Goal: Information Seeking & Learning: Understand process/instructions

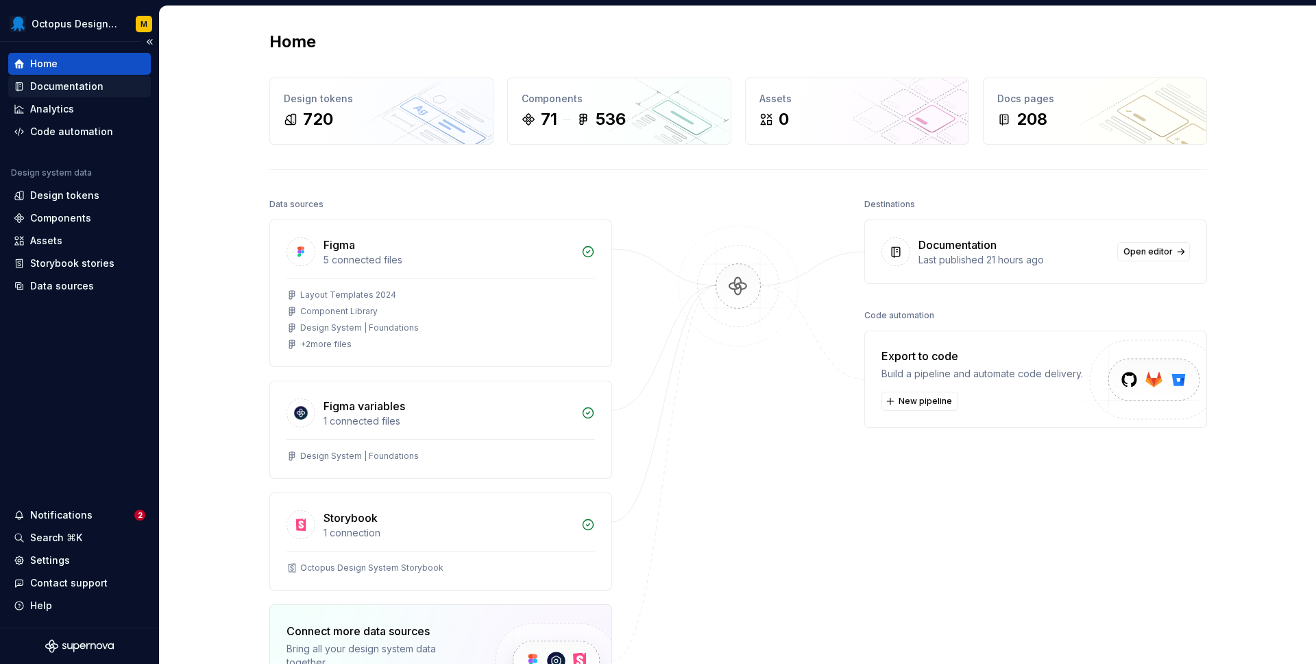
click at [86, 80] on div "Documentation" at bounding box center [66, 87] width 73 height 14
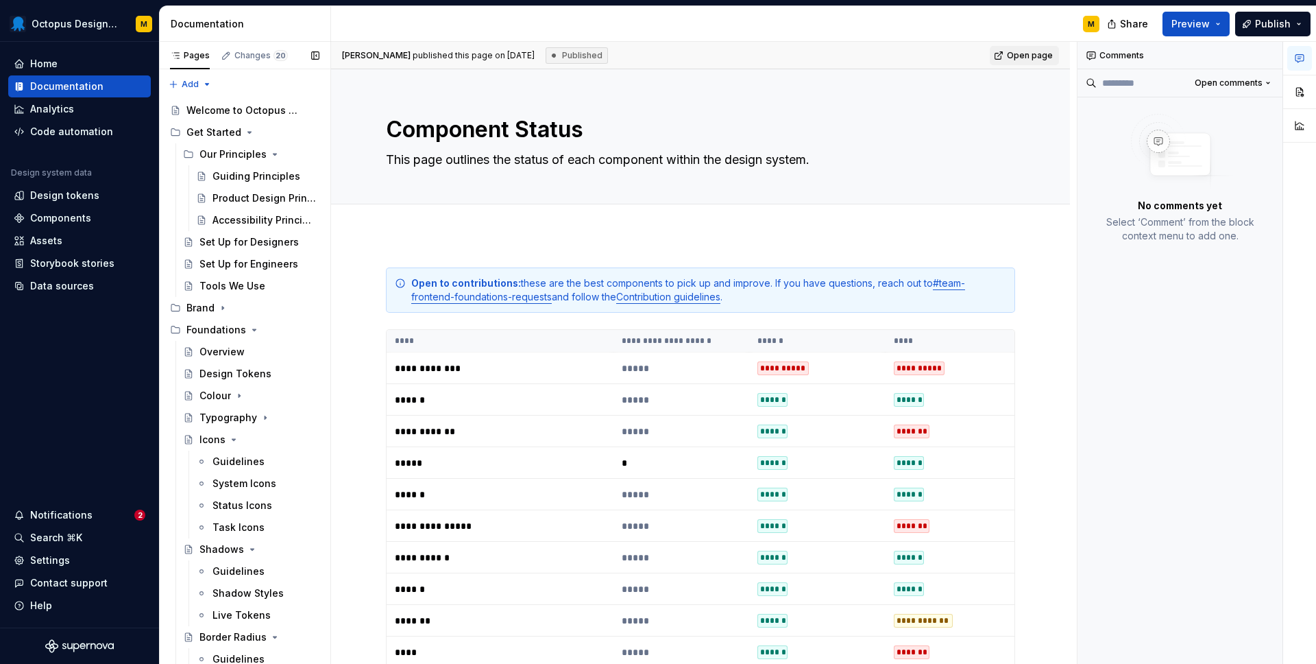
scroll to position [2023, 0]
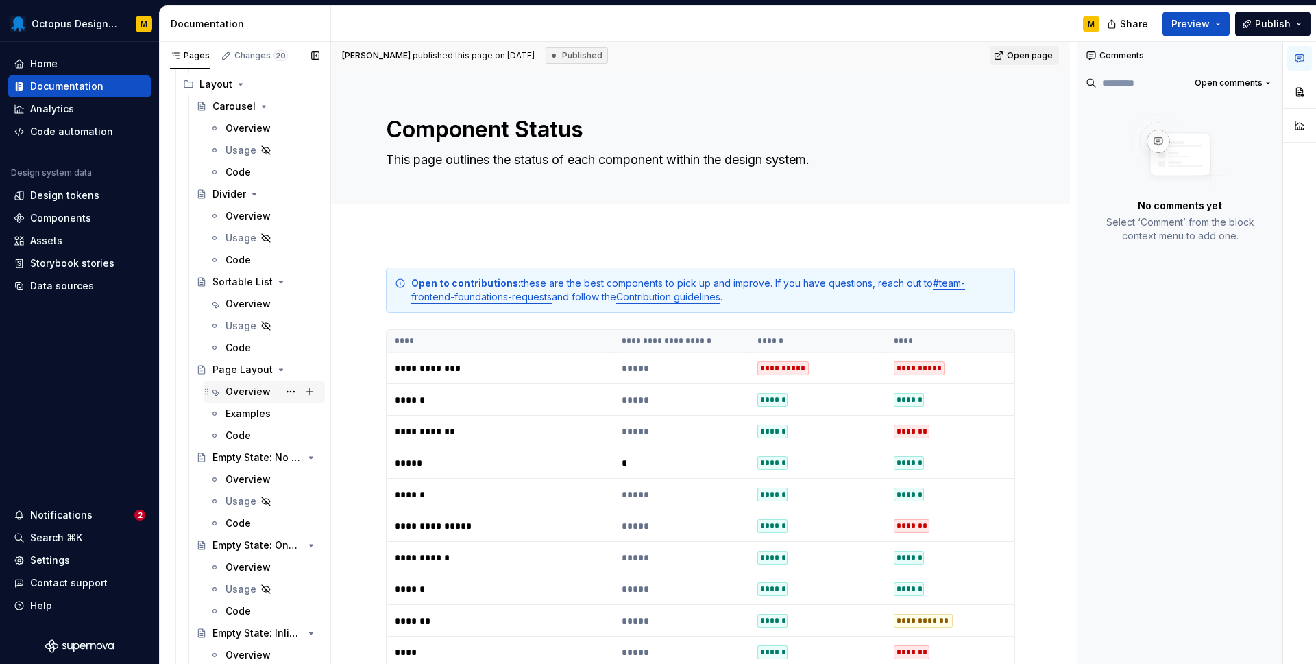
click at [234, 395] on div "Overview" at bounding box center [248, 392] width 45 height 14
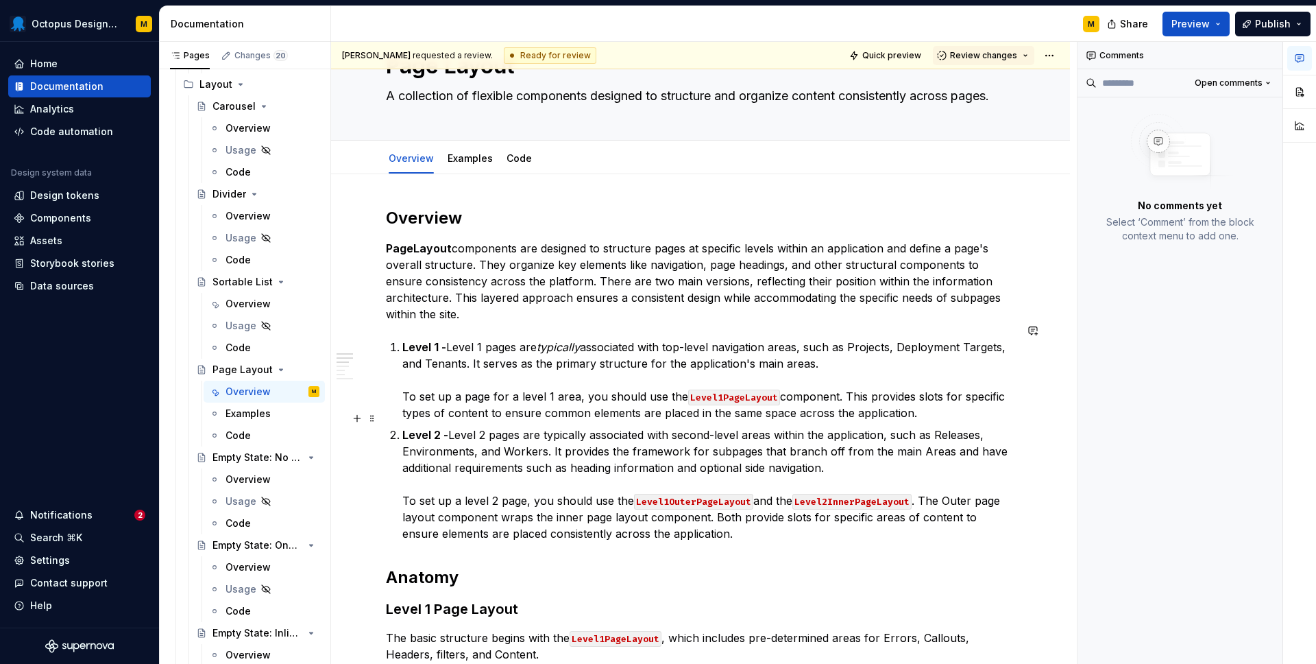
scroll to position [68, 0]
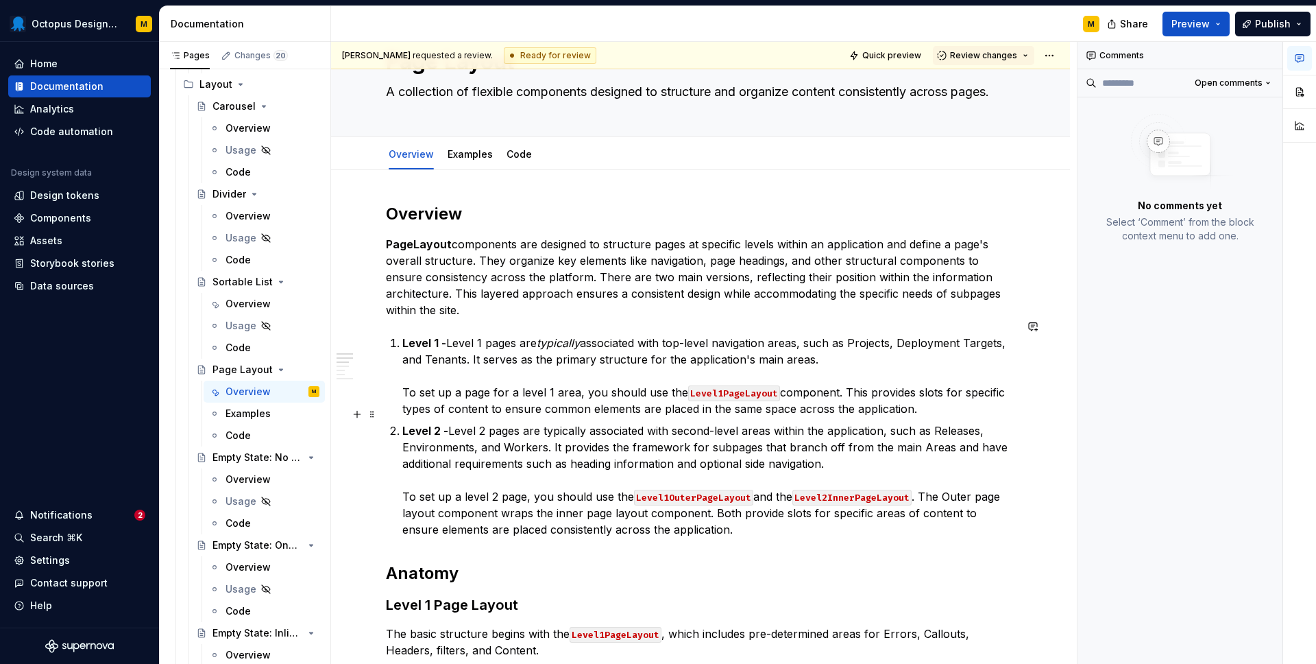
type textarea "*"
click at [664, 490] on code "Level1OuterPageLayout" at bounding box center [693, 498] width 119 height 16
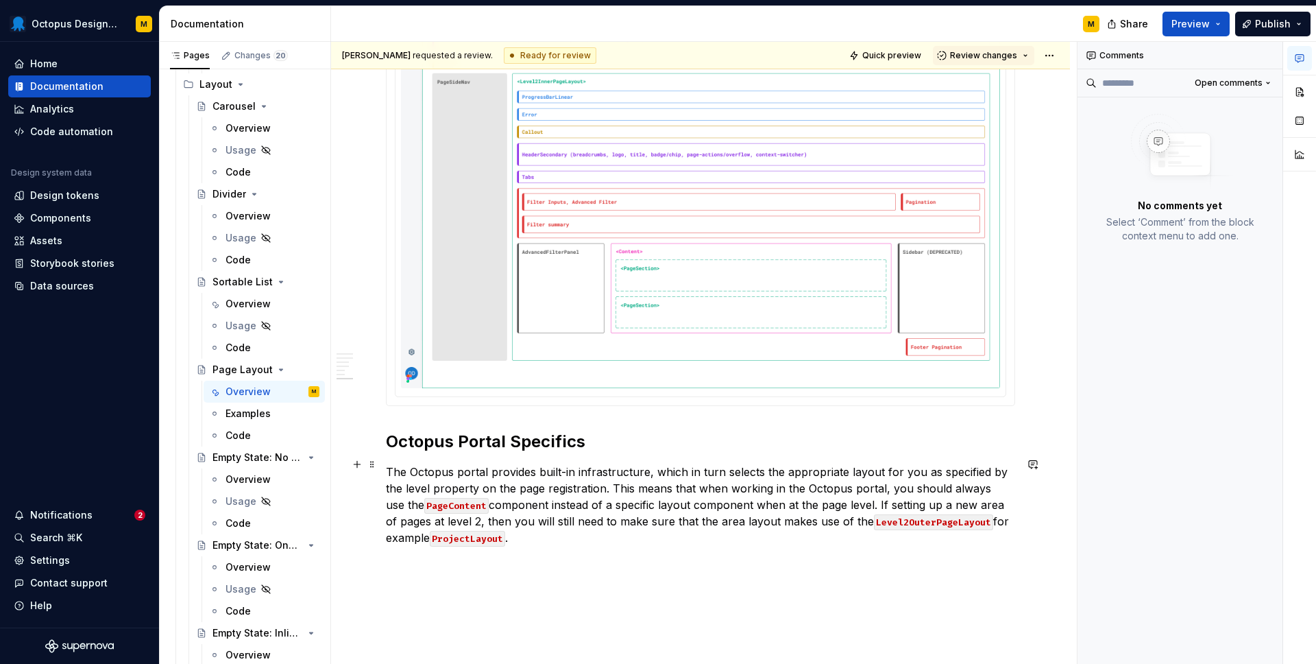
scroll to position [1630, 0]
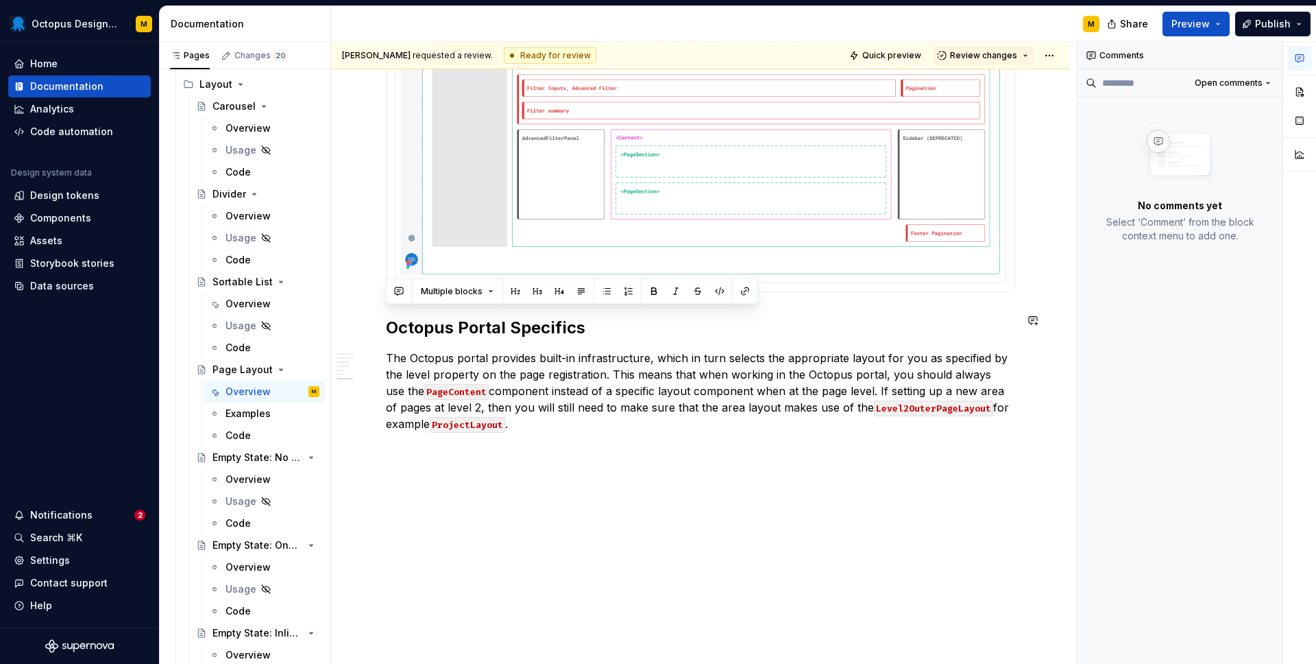
drag, startPoint x: 486, startPoint y: 423, endPoint x: 384, endPoint y: 303, distance: 157.6
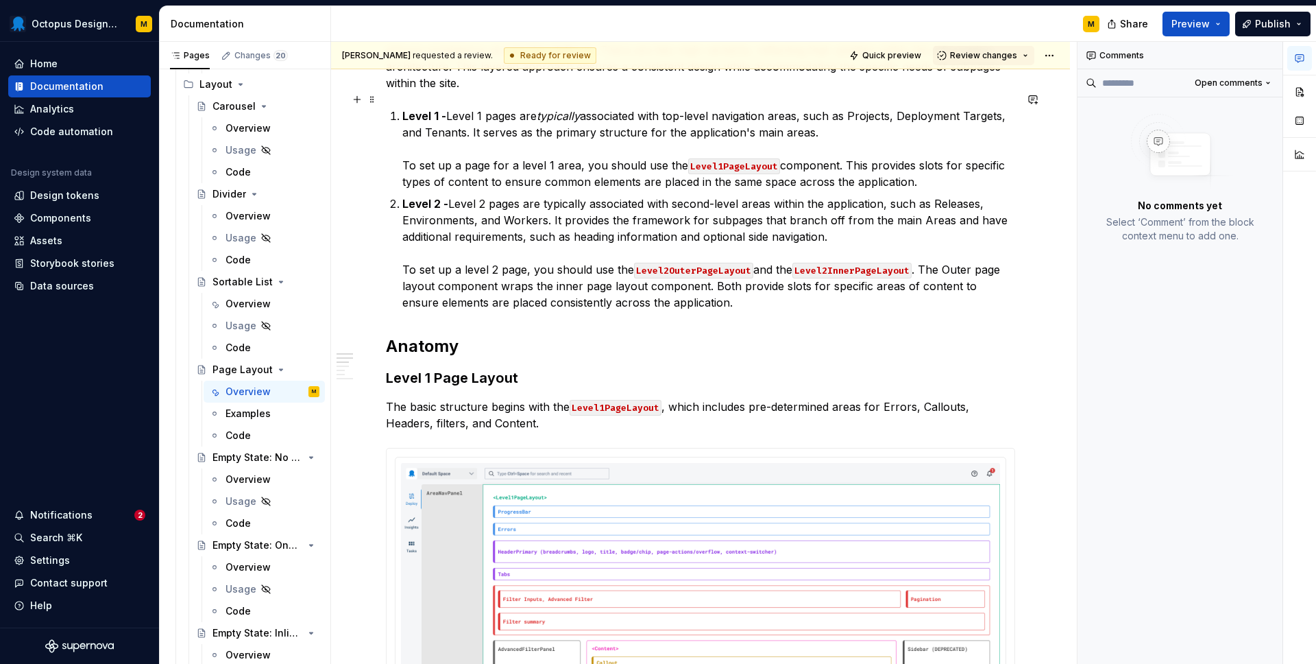
scroll to position [367, 0]
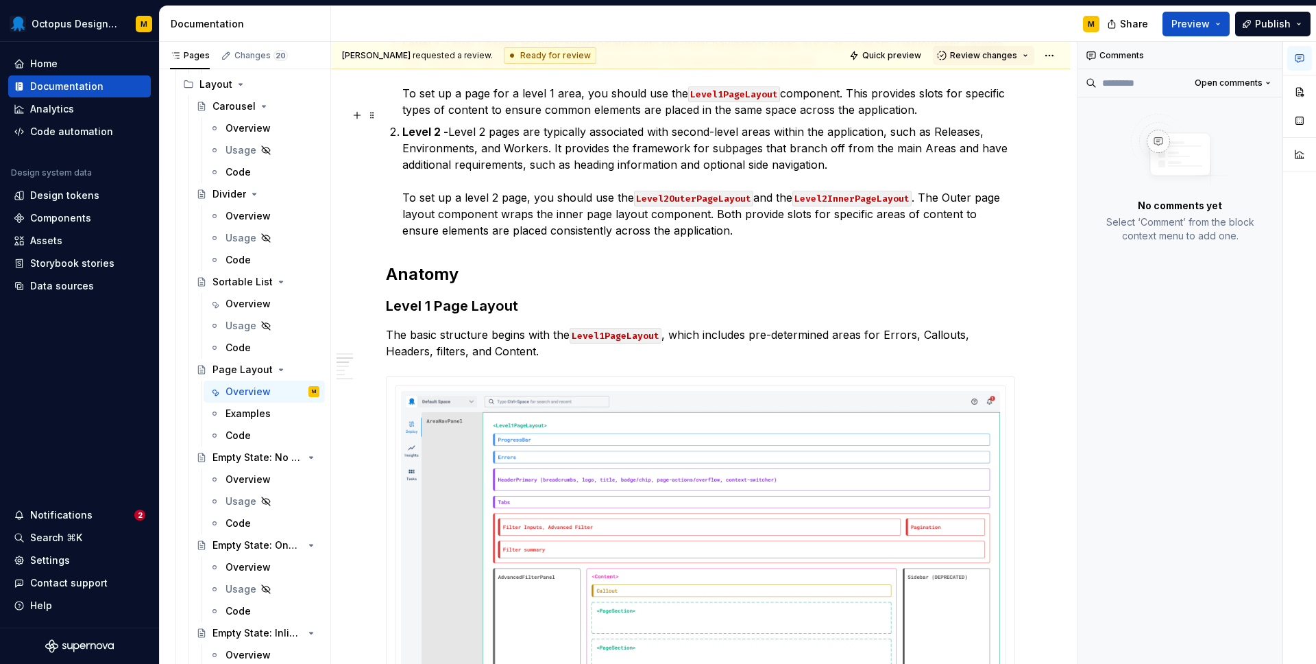
click at [745, 217] on p "Level 2 - Level 2 pages are typically associated with second-level areas within…" at bounding box center [708, 180] width 613 height 115
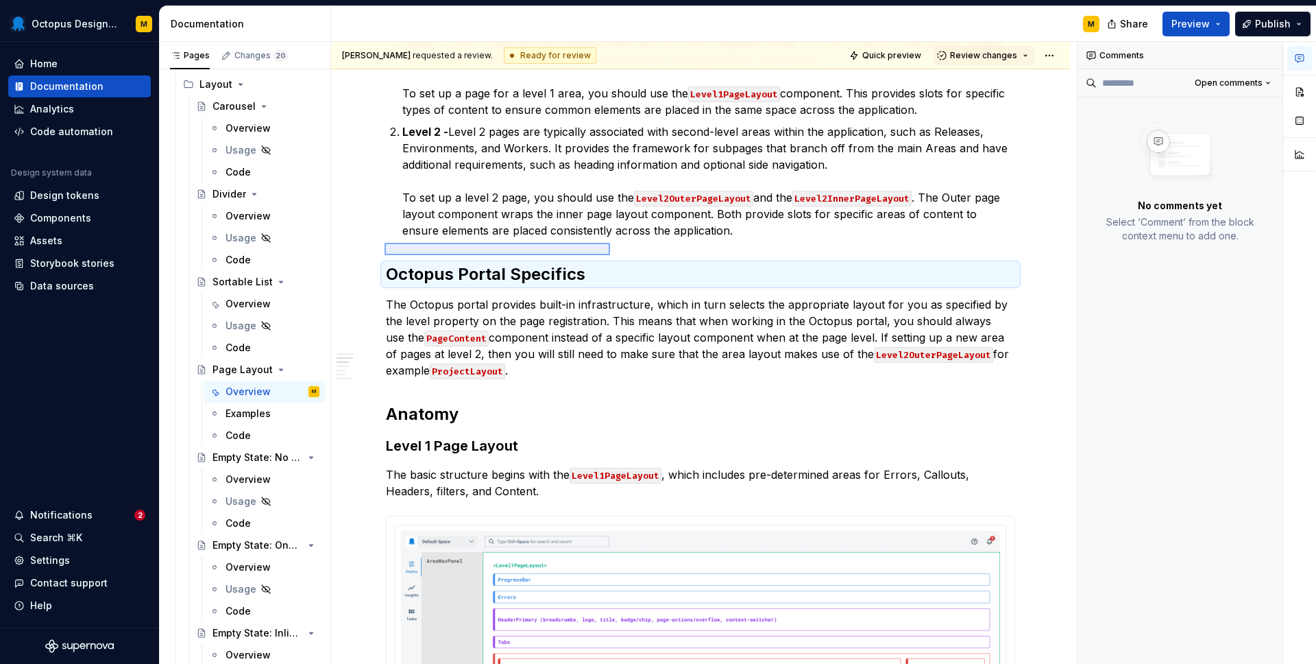
drag, startPoint x: 385, startPoint y: 255, endPoint x: 610, endPoint y: 243, distance: 225.2
click at [610, 243] on div "[PERSON_NAME] requested a review. Ready for review Quick preview Review changes…" at bounding box center [704, 353] width 746 height 623
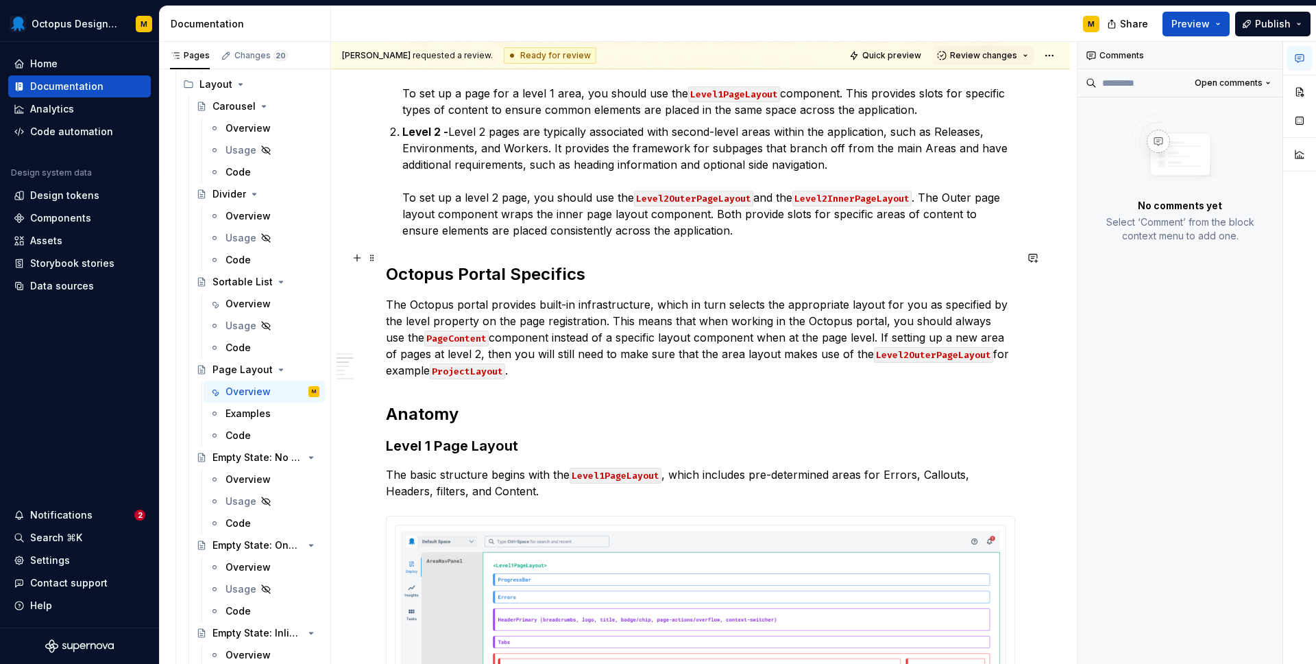
click at [579, 263] on h2 "Octopus Portal Specifics" at bounding box center [700, 274] width 629 height 22
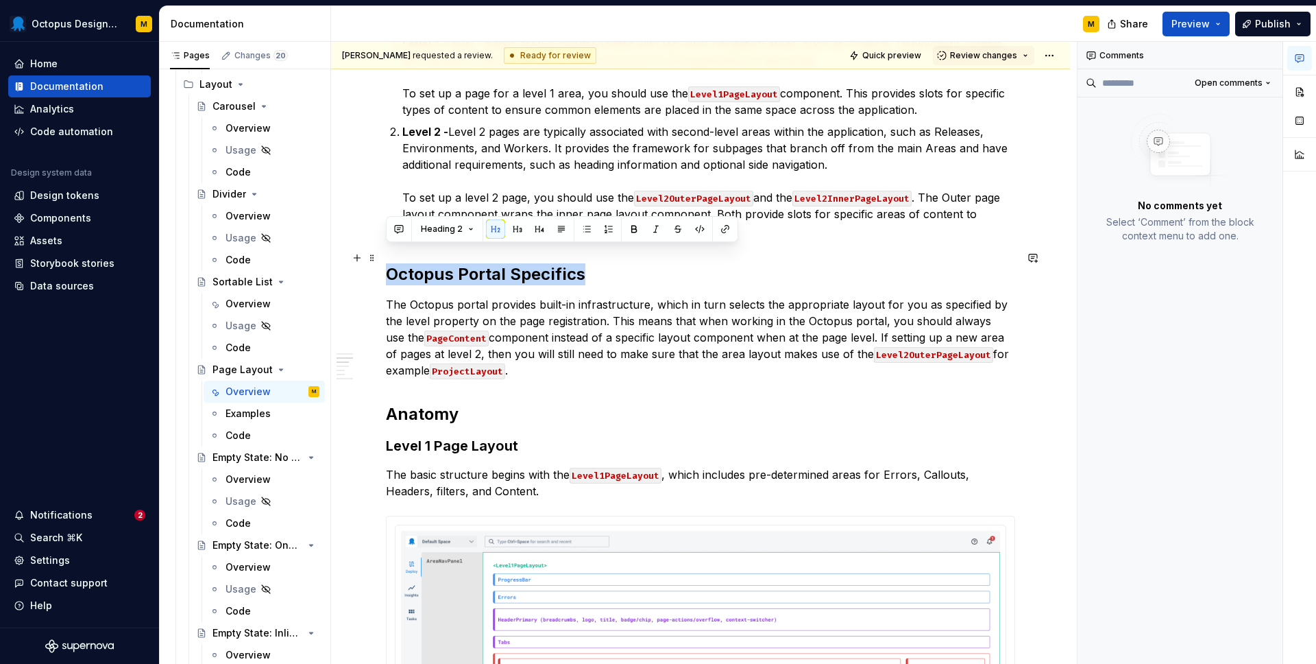
drag, startPoint x: 601, startPoint y: 254, endPoint x: 387, endPoint y: 254, distance: 214.6
click at [387, 263] on h2 "Octopus Portal Specifics" at bounding box center [700, 274] width 629 height 22
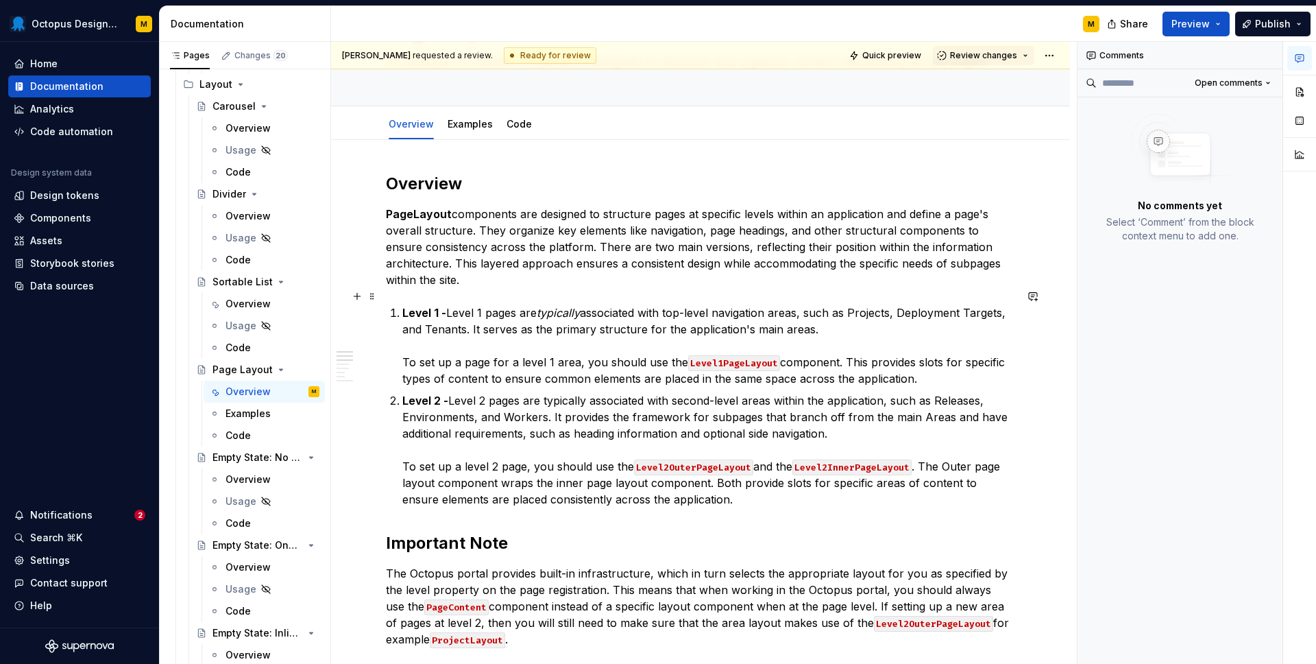
scroll to position [146, 0]
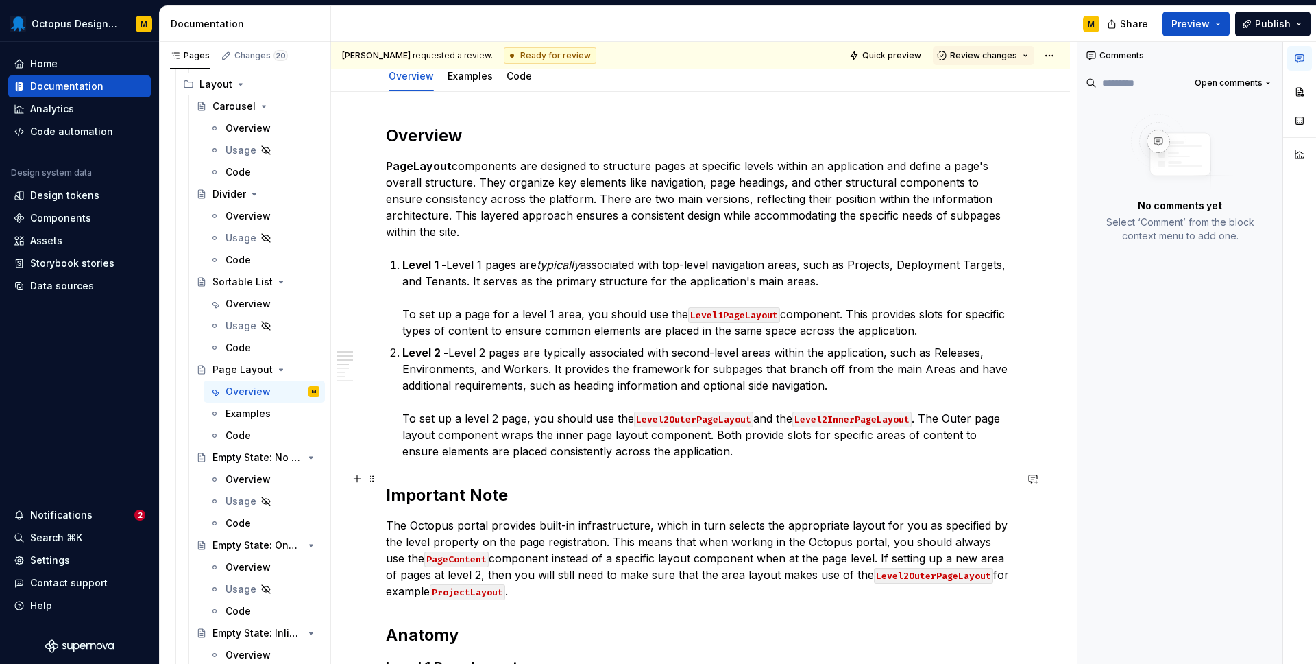
click at [425, 484] on h2 "Important Note" at bounding box center [700, 495] width 629 height 22
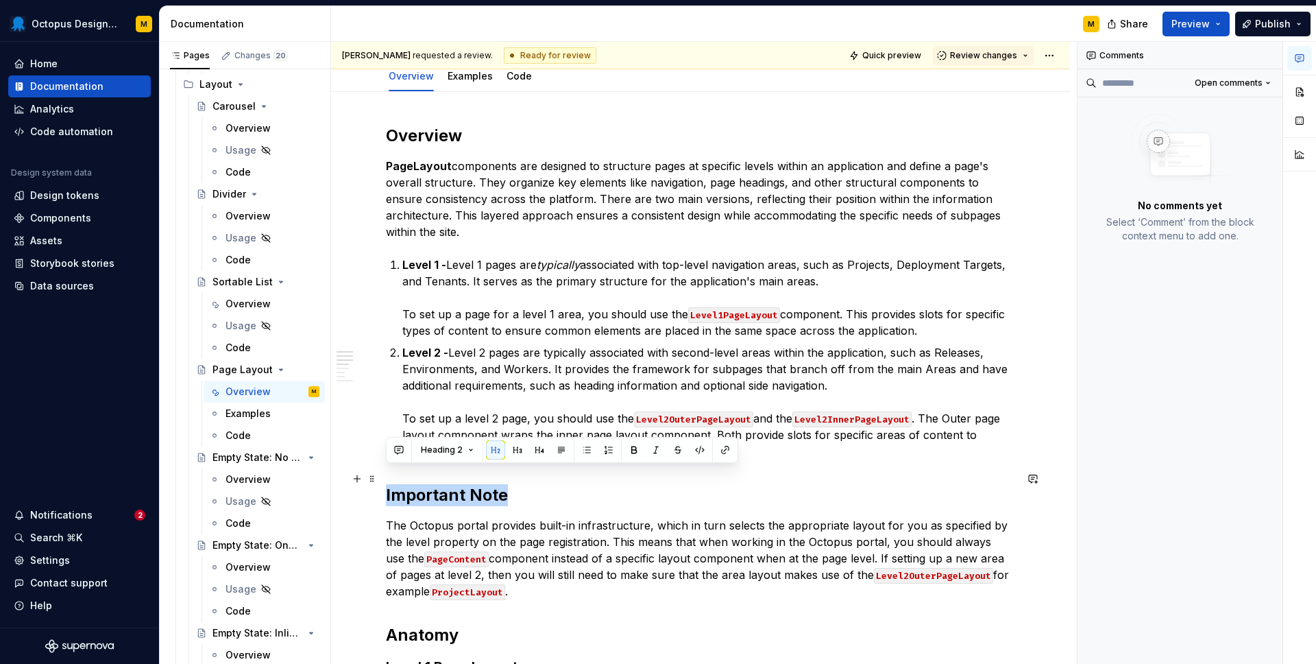
click at [425, 484] on h2 "Important Note" at bounding box center [700, 495] width 629 height 22
click at [448, 455] on span "Heading 2" at bounding box center [442, 449] width 42 height 11
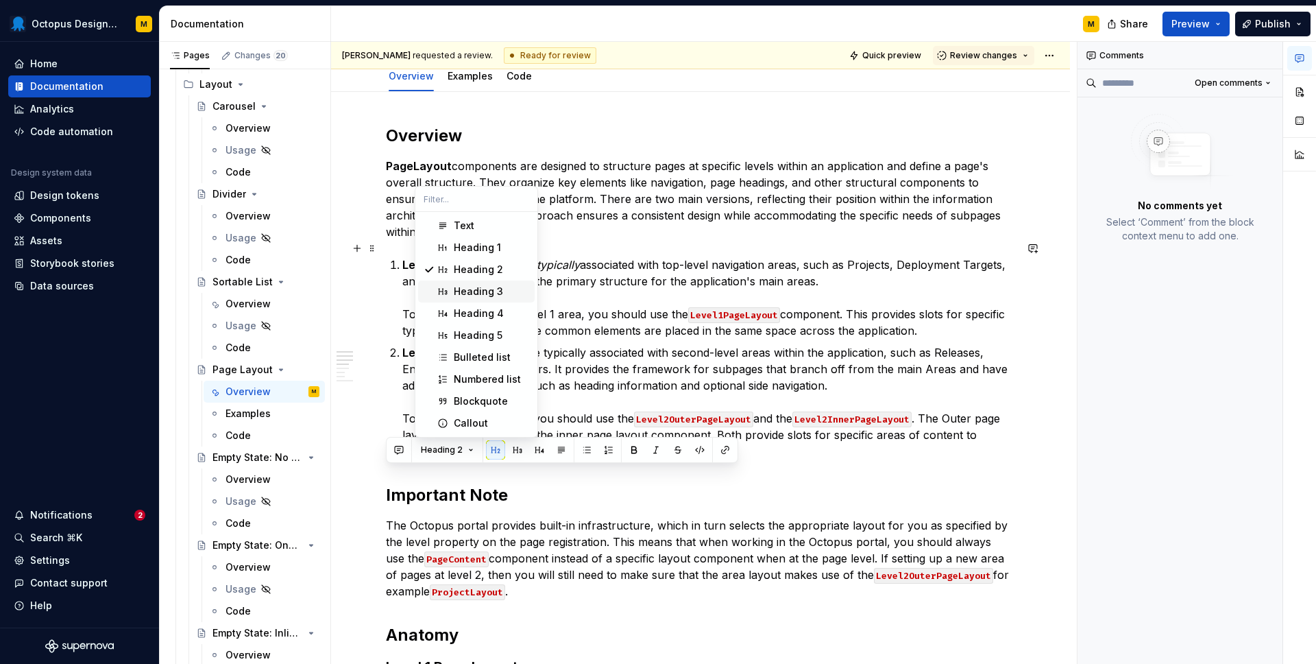
click at [490, 291] on div "Heading 3" at bounding box center [478, 292] width 49 height 14
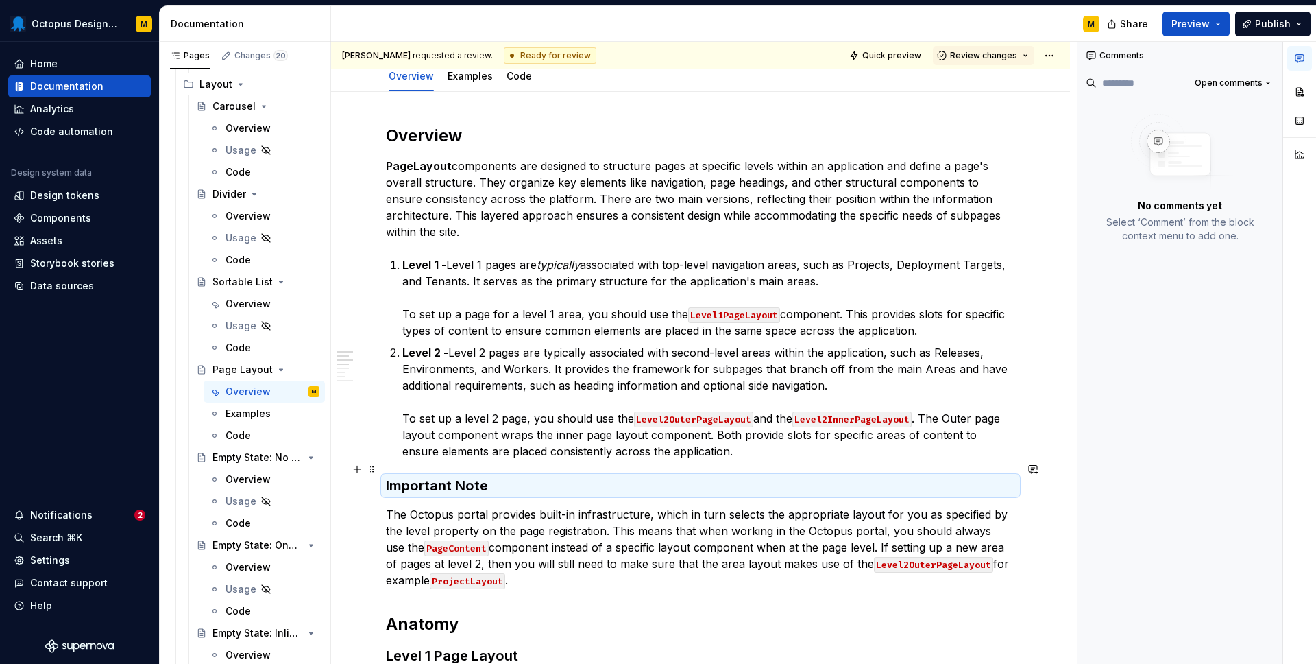
click at [494, 476] on h3 "Important Note" at bounding box center [700, 485] width 629 height 19
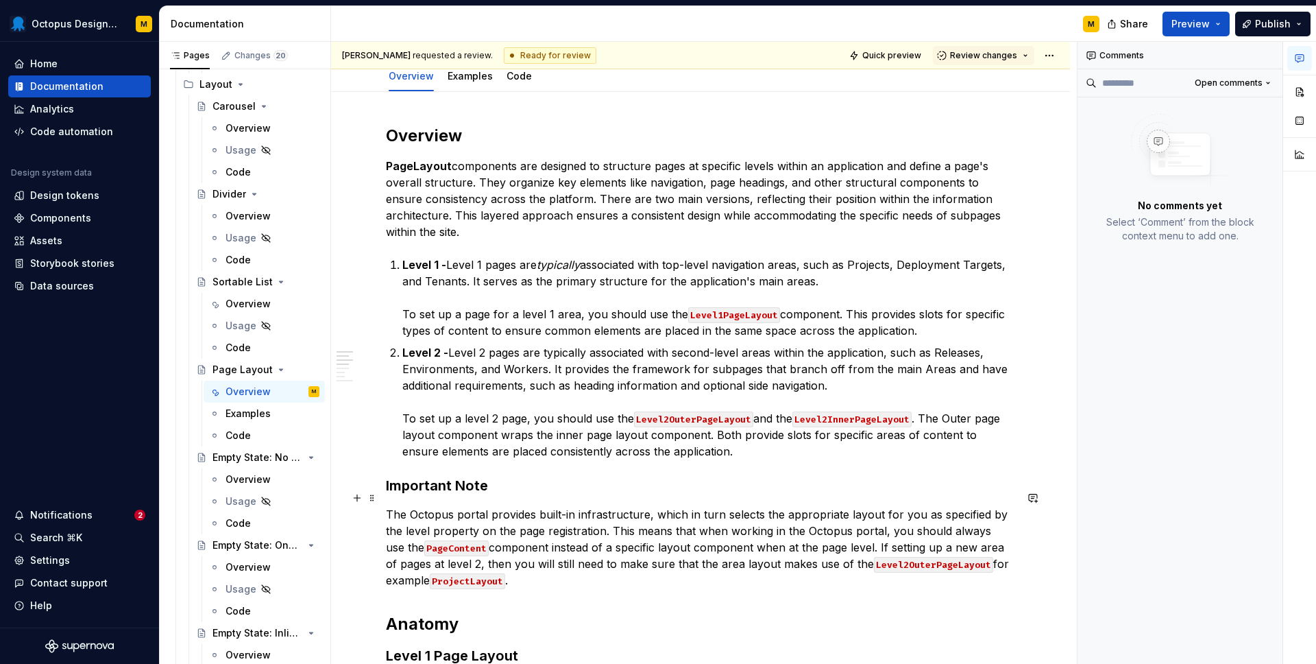
click at [456, 506] on p "The Octopus portal provides built-in infrastructure, which in turn selects the …" at bounding box center [700, 547] width 629 height 82
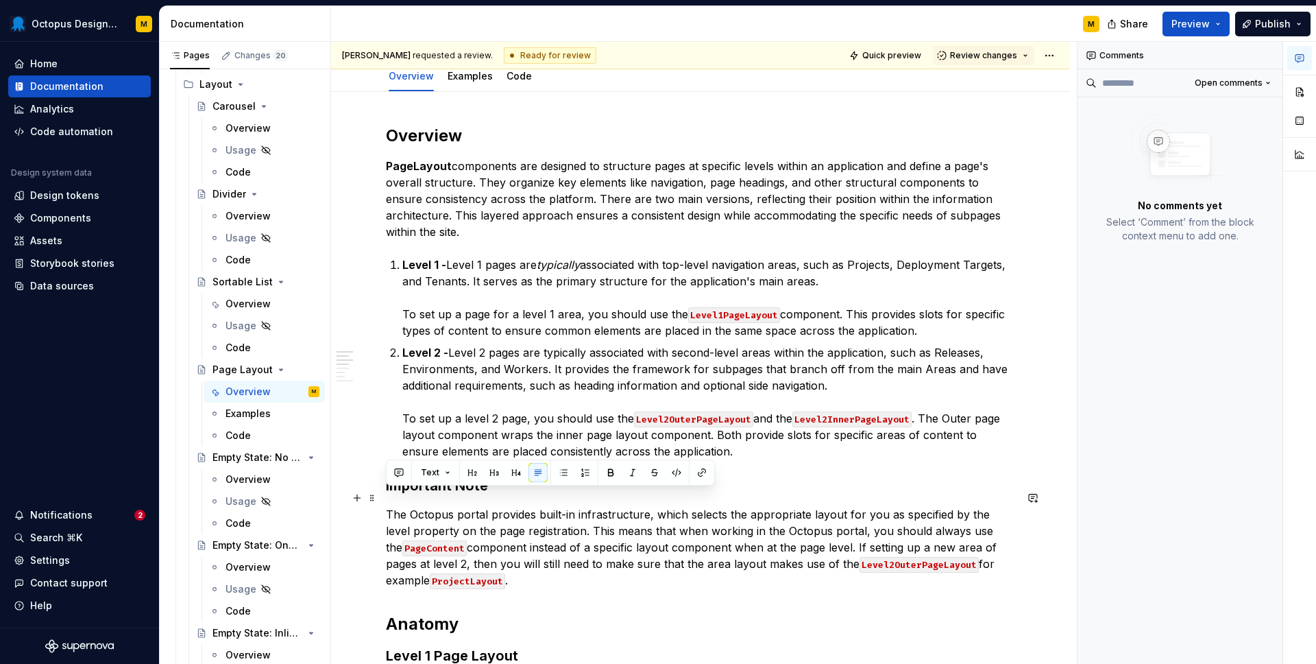
drag, startPoint x: 490, startPoint y: 564, endPoint x: 389, endPoint y: 494, distance: 121.7
click at [389, 506] on p "The Octopus portal provides built-in infrastructure, which selects the appropri…" at bounding box center [700, 547] width 629 height 82
copy p "The Octopus portal provides built-in infrastructure, which selects the appropri…"
click at [483, 506] on p "The Octopus portal provides built-in infrastructure, which selects the appropri…" at bounding box center [700, 547] width 629 height 82
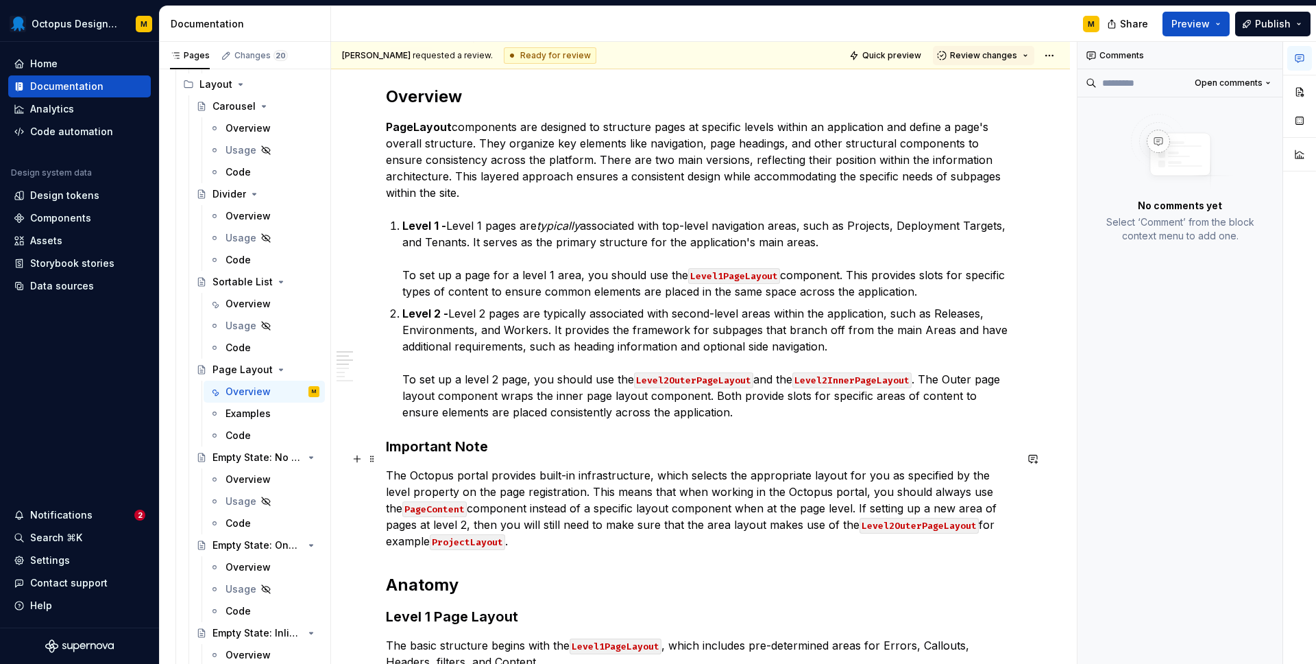
scroll to position [192, 0]
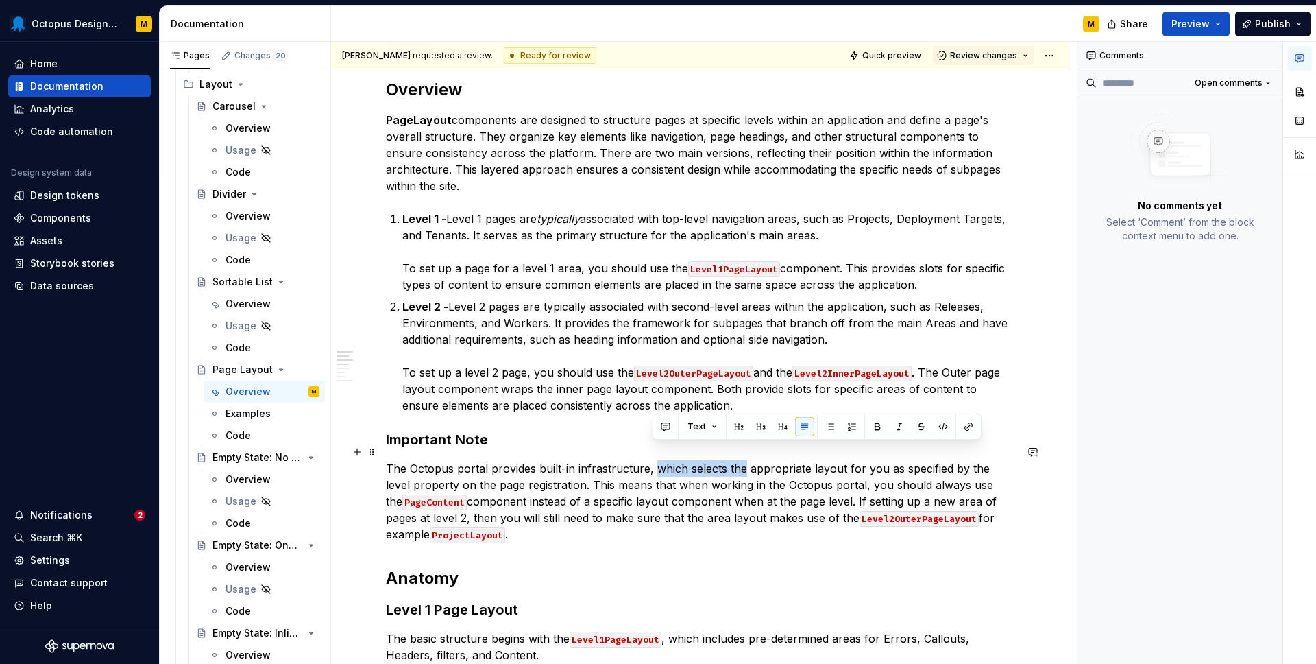
drag, startPoint x: 653, startPoint y: 453, endPoint x: 743, endPoint y: 453, distance: 89.8
click at [743, 460] on p "The Octopus portal provides built-in infrastructure, which selects the appropri…" at bounding box center [700, 501] width 629 height 82
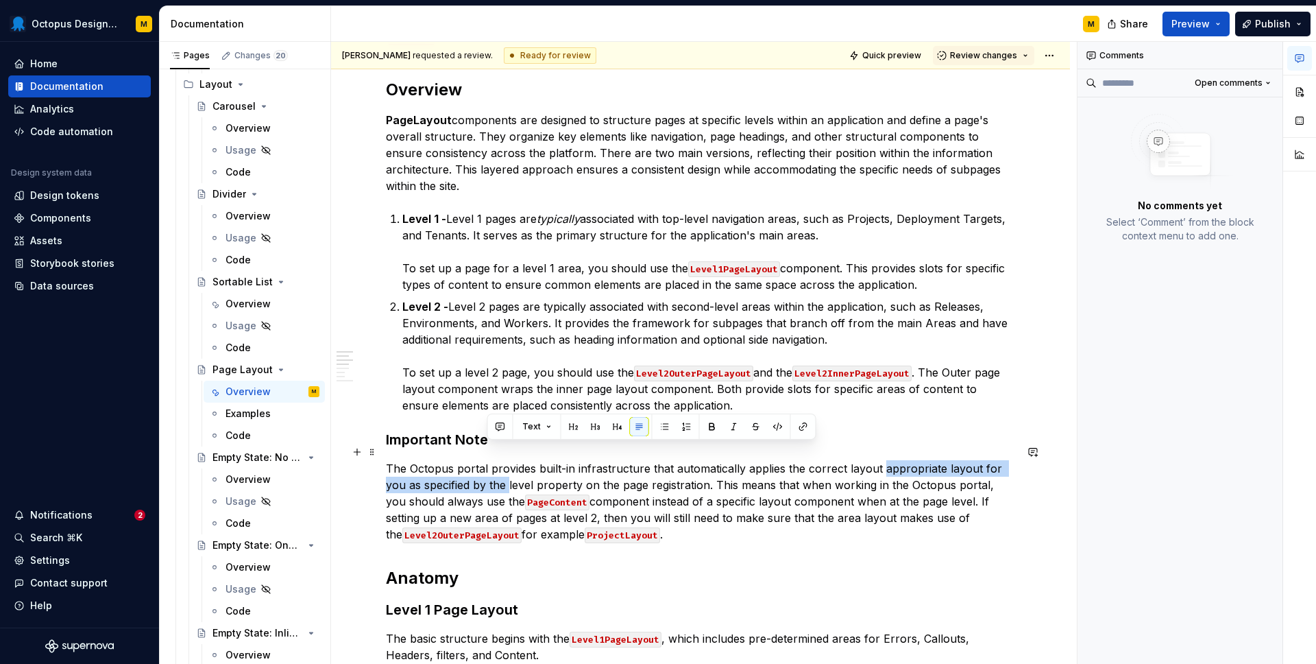
drag, startPoint x: 878, startPoint y: 452, endPoint x: 486, endPoint y: 470, distance: 392.6
click at [486, 470] on p "The Octopus portal provides built-in infrastructure that automatically applies …" at bounding box center [700, 501] width 629 height 82
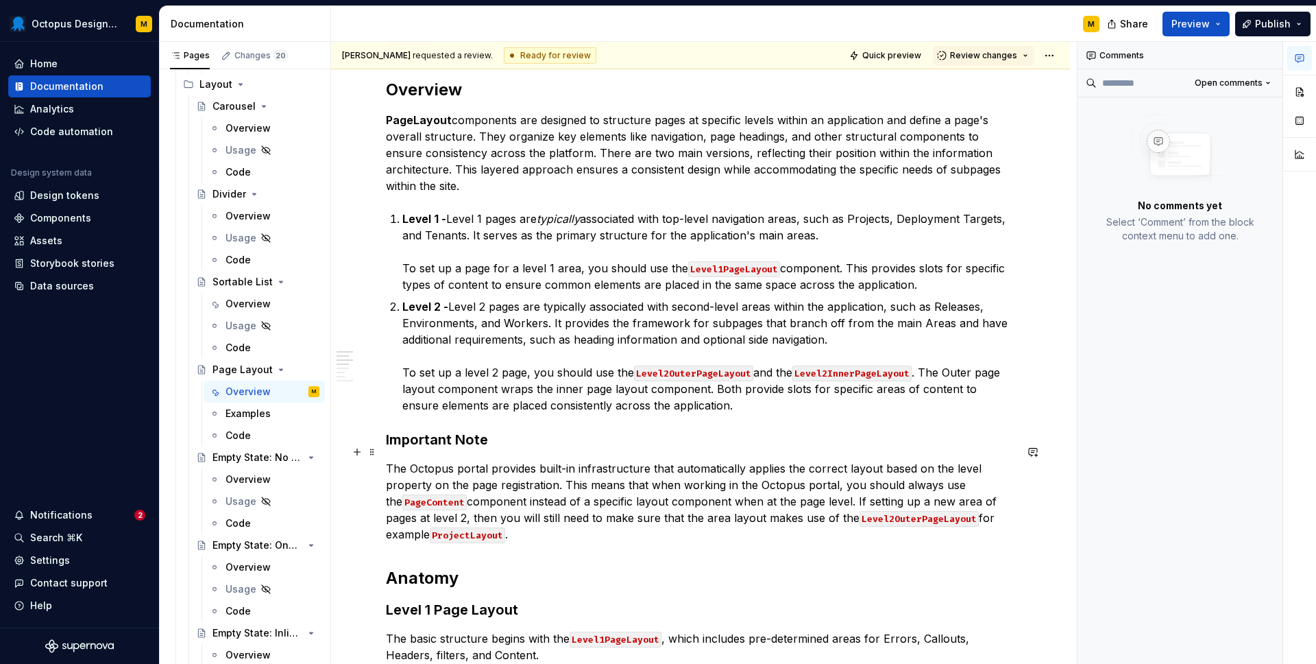
click at [441, 471] on p "The Octopus portal provides built-in infrastructure that automatically applies …" at bounding box center [700, 501] width 629 height 82
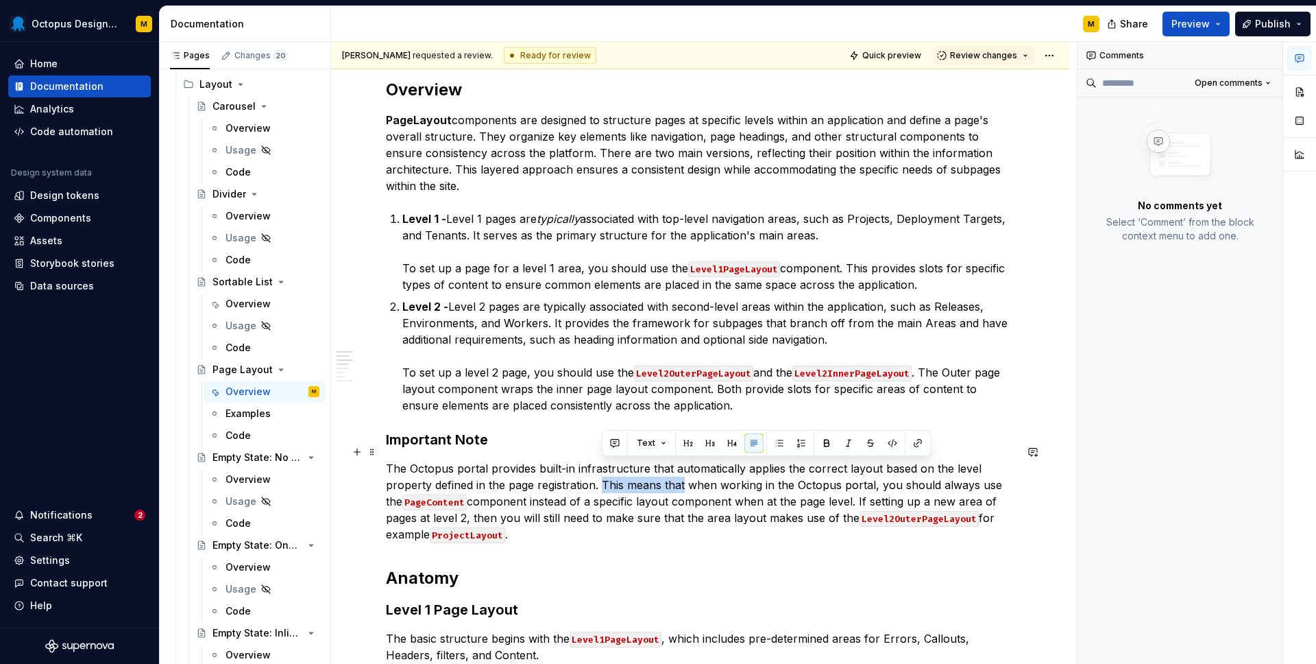
drag, startPoint x: 601, startPoint y: 468, endPoint x: 684, endPoint y: 470, distance: 82.3
click at [684, 470] on p "The Octopus portal provides built-in infrastructure that automatically applies …" at bounding box center [700, 501] width 629 height 82
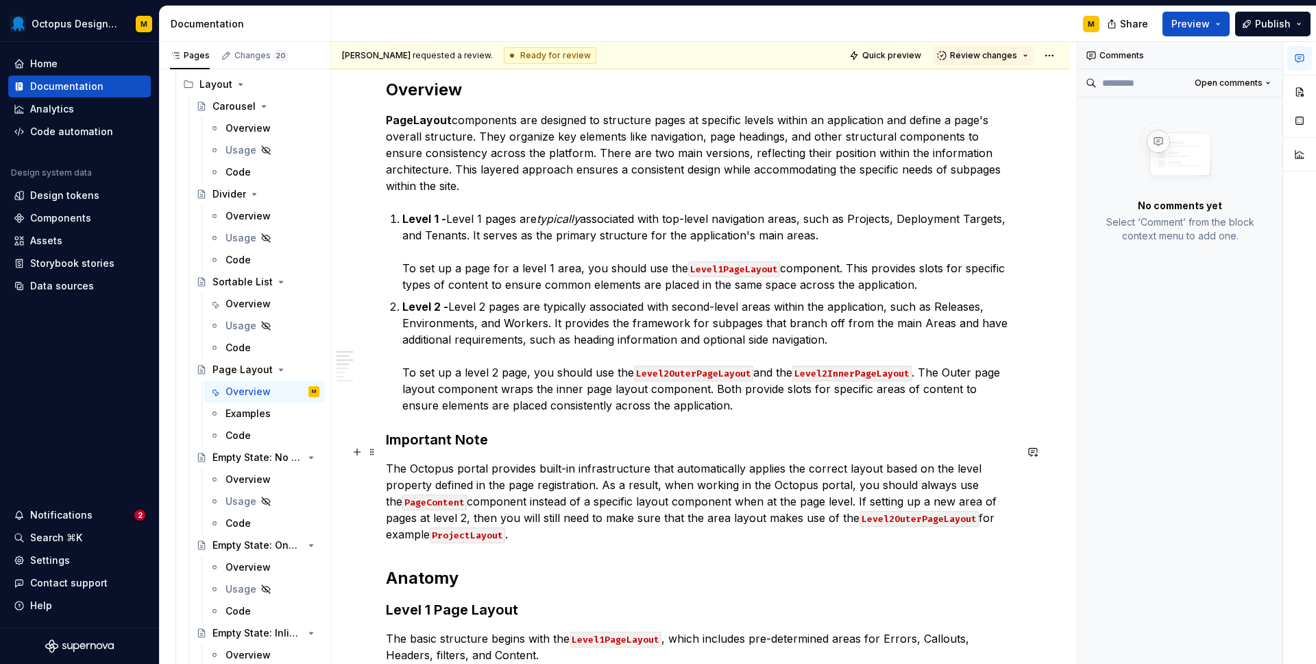
click at [741, 468] on p "The Octopus portal provides built-in infrastructure that automatically applies …" at bounding box center [700, 501] width 629 height 82
click at [787, 467] on p "The Octopus portal provides built-in infrastructure that automatically applies …" at bounding box center [700, 501] width 629 height 82
click at [520, 485] on p "The Octopus portal provides built-in infrastructure that automatically applies …" at bounding box center [700, 501] width 629 height 82
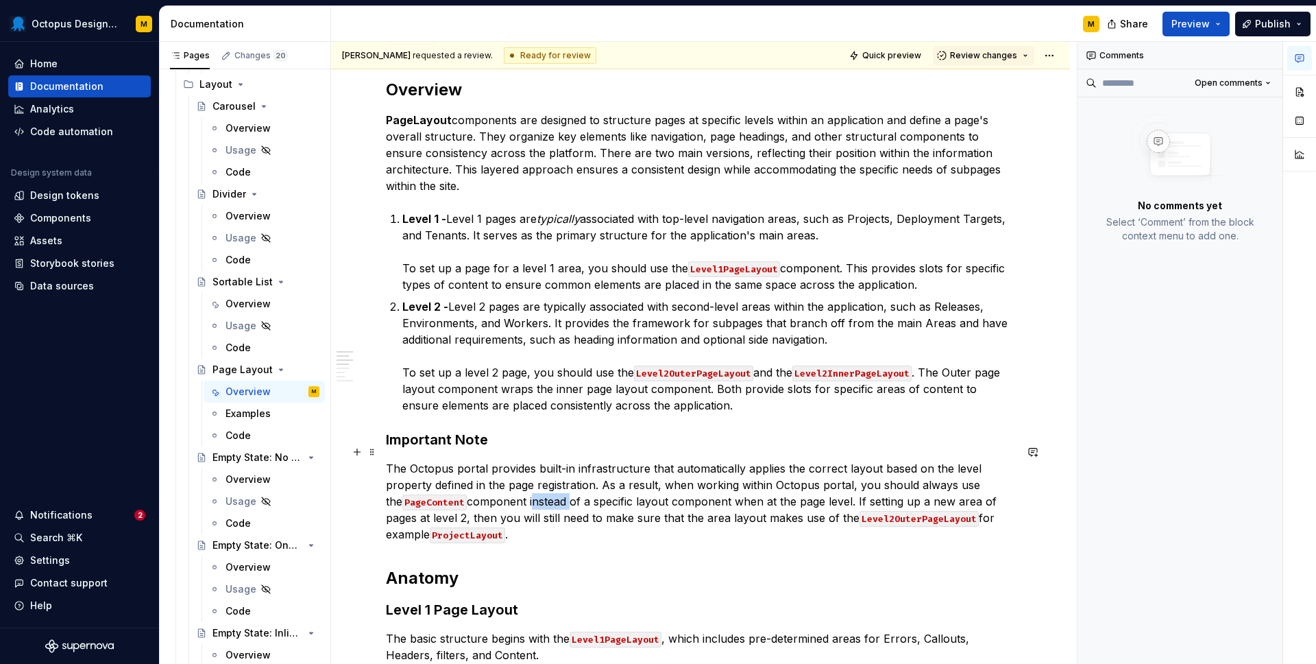
click at [520, 485] on p "The Octopus portal provides built-in infrastructure that automatically applies …" at bounding box center [700, 501] width 629 height 82
click at [812, 485] on p "The Octopus portal provides built-in infrastructure that automatically applies …" at bounding box center [700, 501] width 629 height 82
click at [884, 485] on p "The Octopus portal provides built-in infrastructure that automatically applies …" at bounding box center [700, 501] width 629 height 82
click at [889, 485] on p "The Octopus portal provides built-in infrastructure that automatically applies …" at bounding box center [700, 501] width 629 height 82
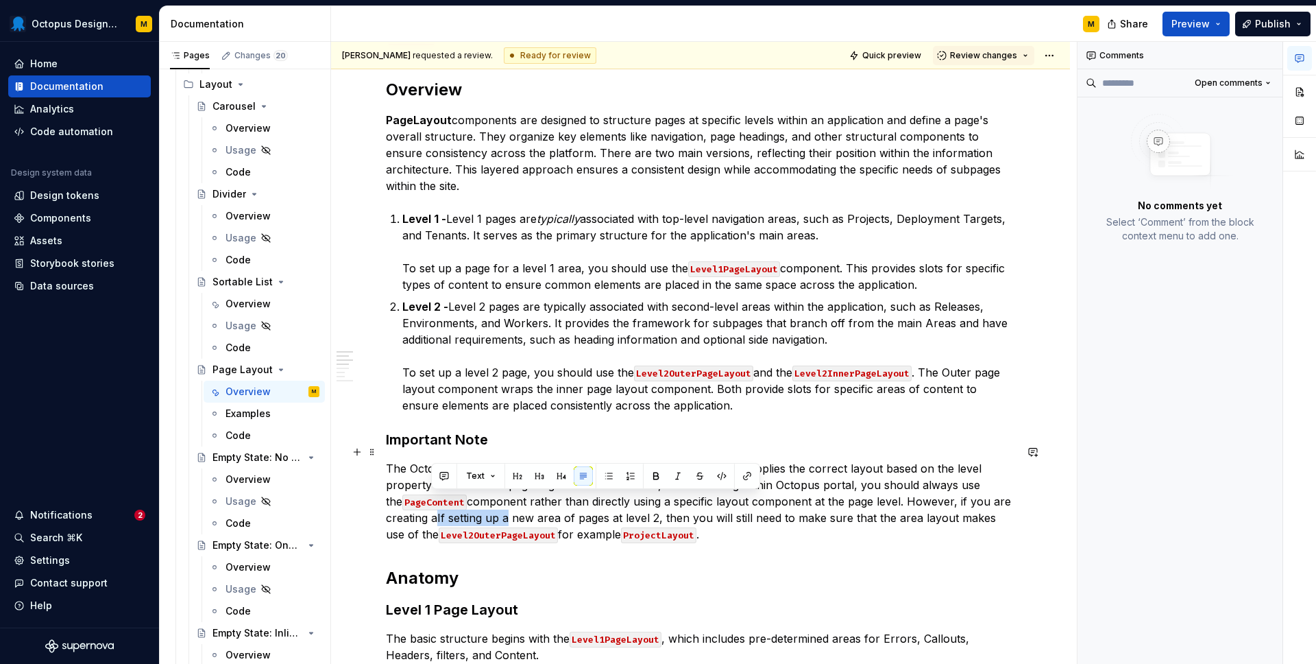
drag, startPoint x: 501, startPoint y: 501, endPoint x: 432, endPoint y: 503, distance: 68.6
click at [432, 503] on p "The Octopus portal provides built-in infrastructure that automatically applies …" at bounding box center [700, 501] width 629 height 82
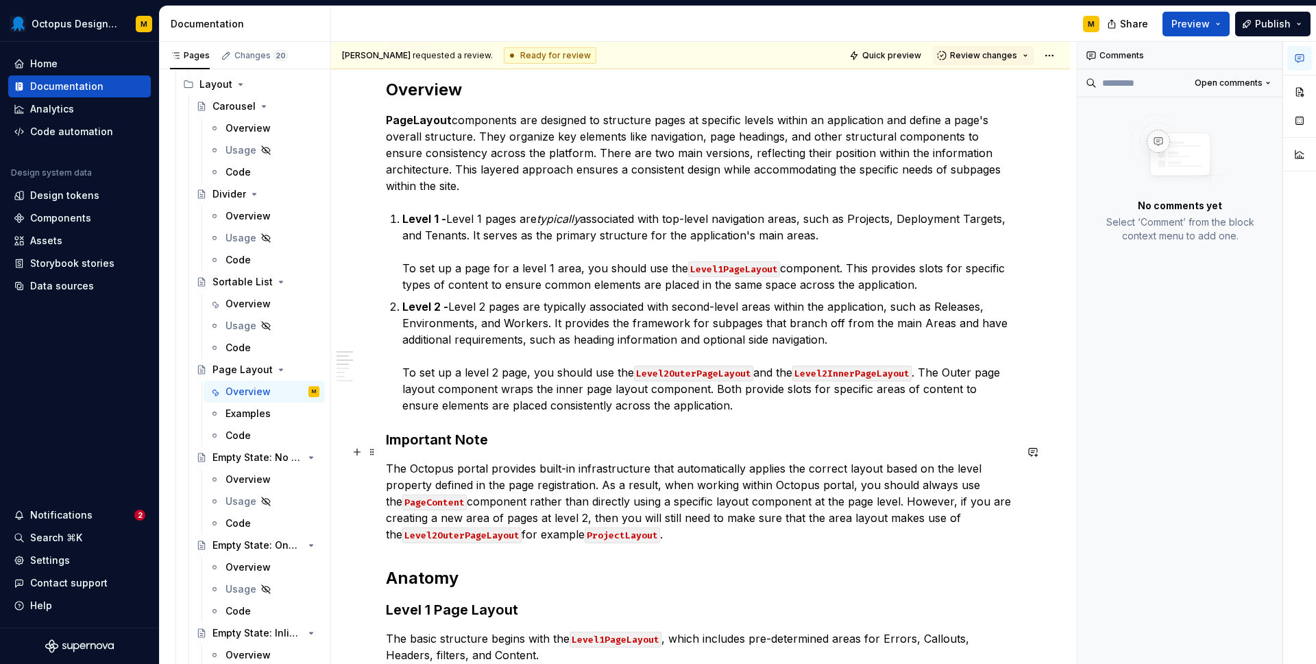
drag, startPoint x: 468, startPoint y: 499, endPoint x: 538, endPoint y: 502, distance: 70.0
click at [538, 503] on p "The Octopus portal provides built-in infrastructure that automatically applies …" at bounding box center [700, 501] width 629 height 82
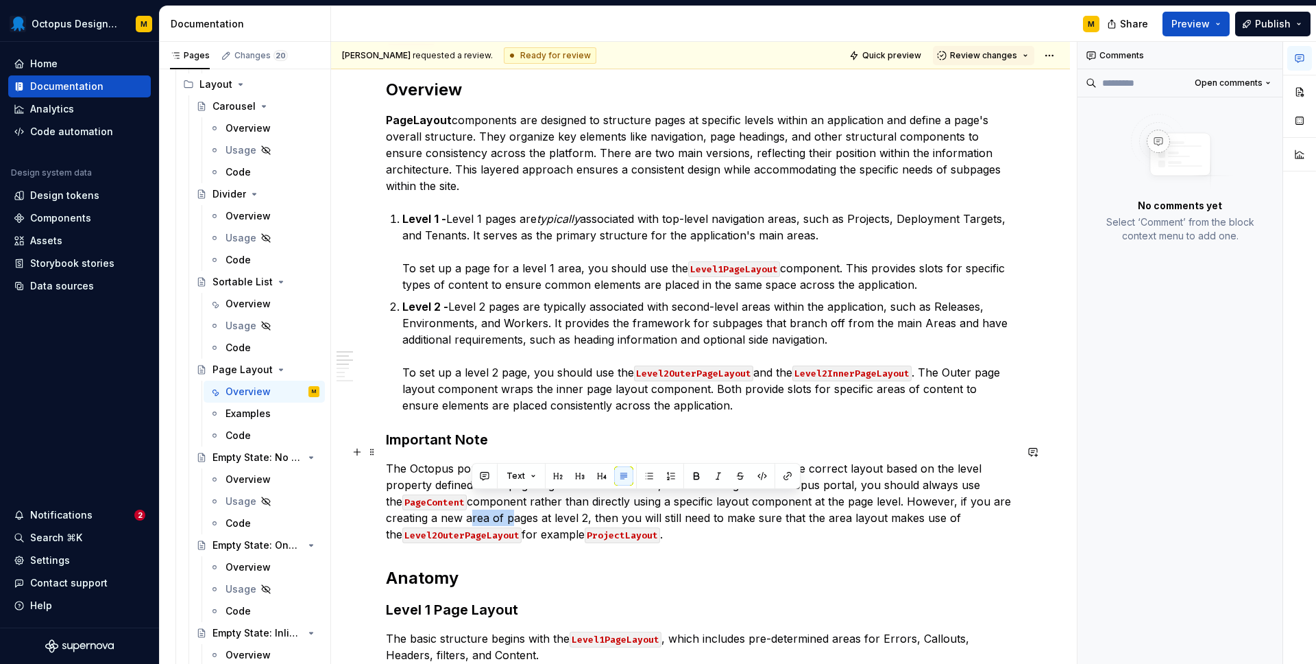
drag, startPoint x: 508, startPoint y: 502, endPoint x: 464, endPoint y: 502, distance: 43.9
click at [464, 502] on p "The Octopus portal provides built-in infrastructure that automatically applies …" at bounding box center [700, 501] width 629 height 82
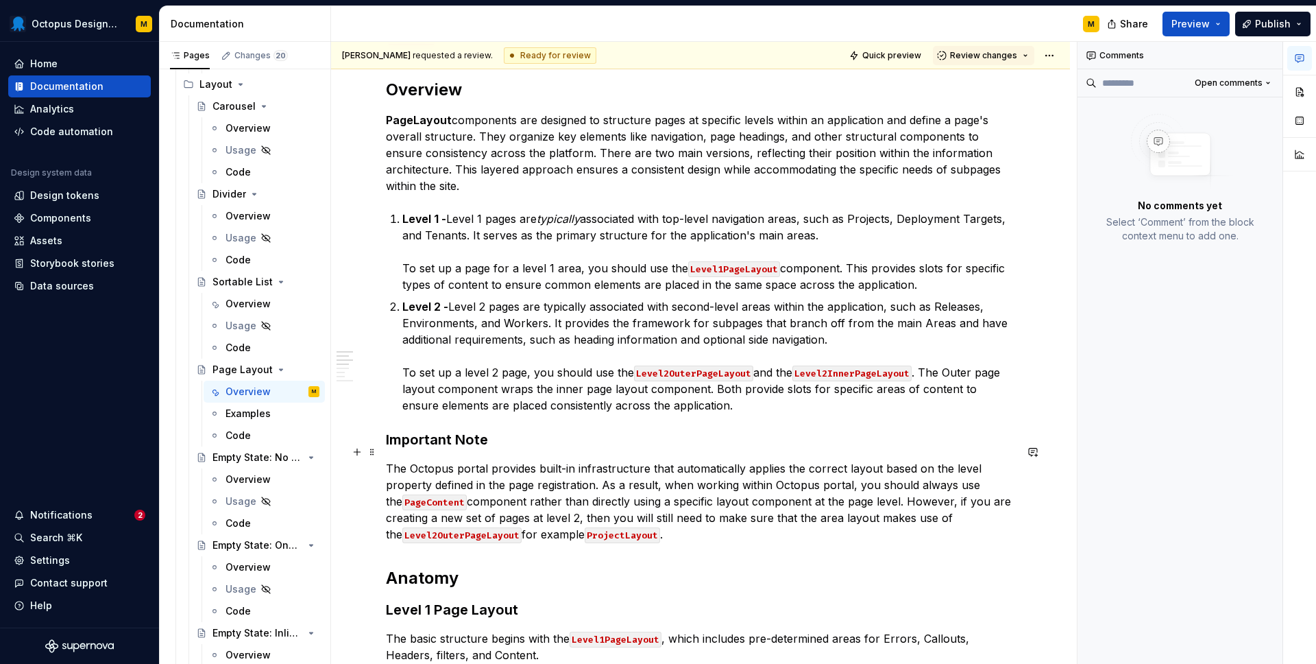
click at [590, 501] on p "The Octopus portal provides built-in infrastructure that automatically applies …" at bounding box center [700, 501] width 629 height 82
click at [625, 502] on p "The Octopus portal provides built-in infrastructure that automatically applies …" at bounding box center [700, 501] width 629 height 82
click at [677, 522] on p "The Octopus portal provides built-in infrastructure that automatically applies …" at bounding box center [700, 501] width 629 height 82
drag, startPoint x: 598, startPoint y: 505, endPoint x: 970, endPoint y: 498, distance: 371.7
click at [970, 498] on p "The Octopus portal provides built-in infrastructure that automatically applies …" at bounding box center [700, 501] width 629 height 82
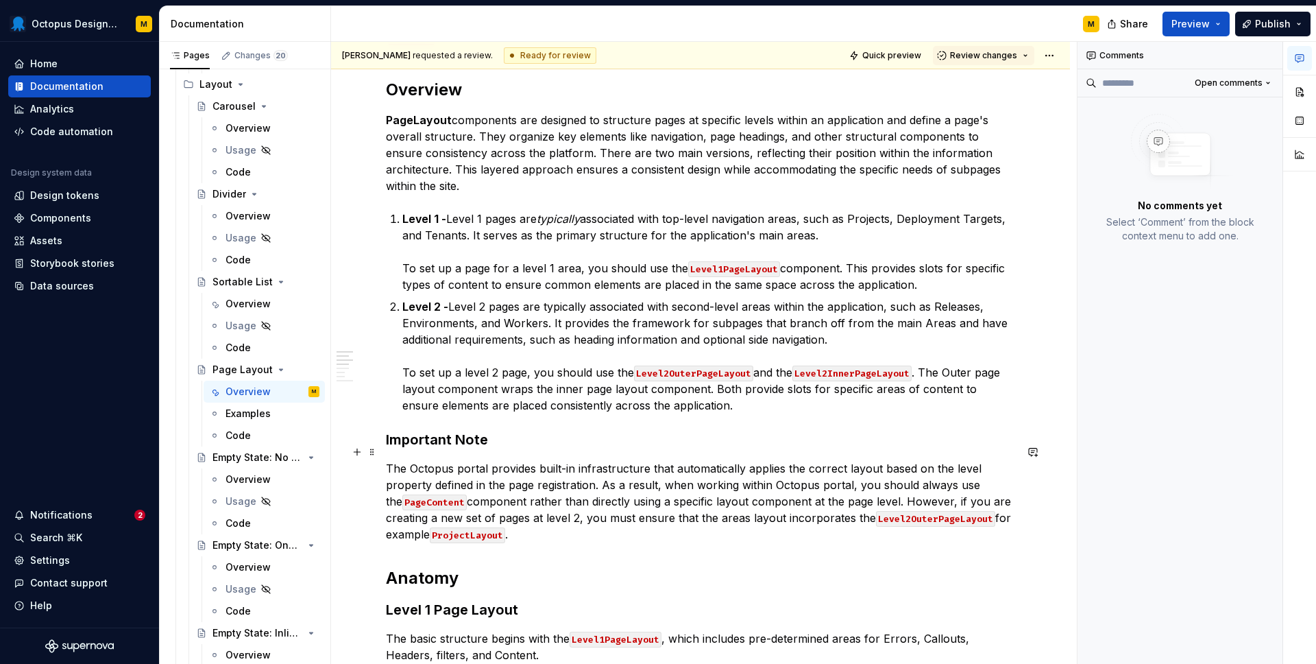
click at [412, 512] on p "The Octopus portal provides built-in infrastructure that automatically applies …" at bounding box center [700, 501] width 629 height 82
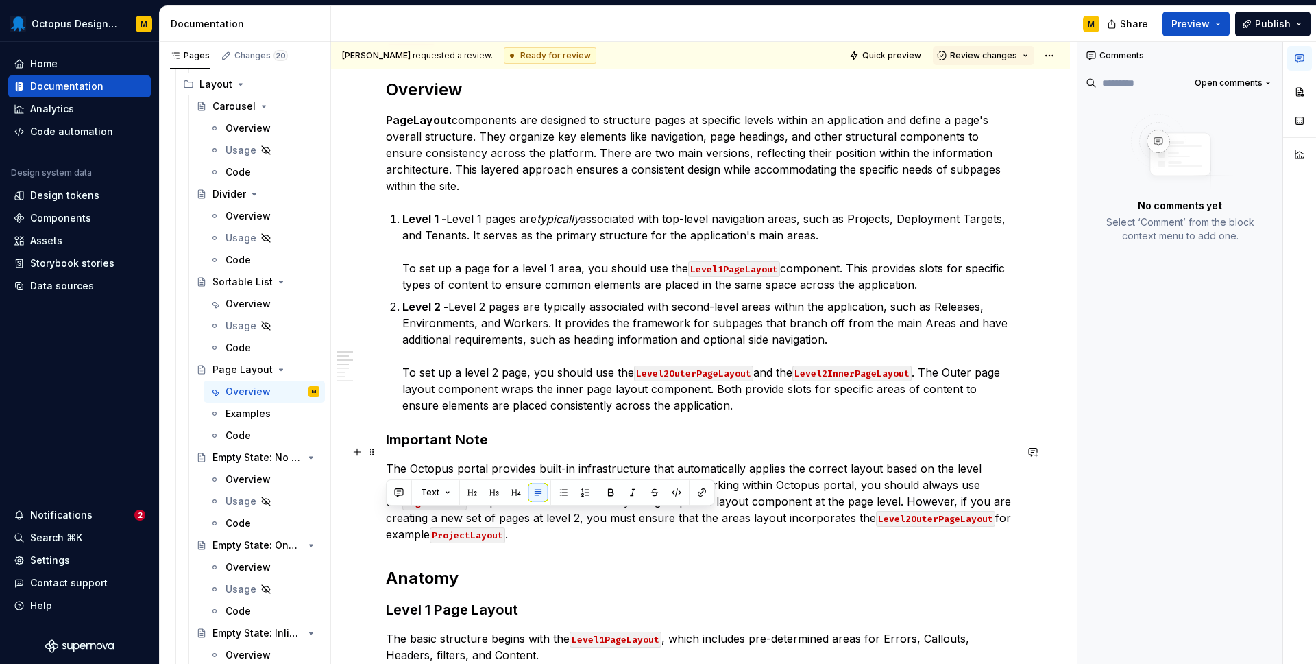
click at [412, 512] on p "The Octopus portal provides built-in infrastructure that automatically applies …" at bounding box center [700, 501] width 629 height 82
click at [791, 463] on p "The Octopus portal provides built-in infrastructure that automatically applies …" at bounding box center [700, 501] width 629 height 82
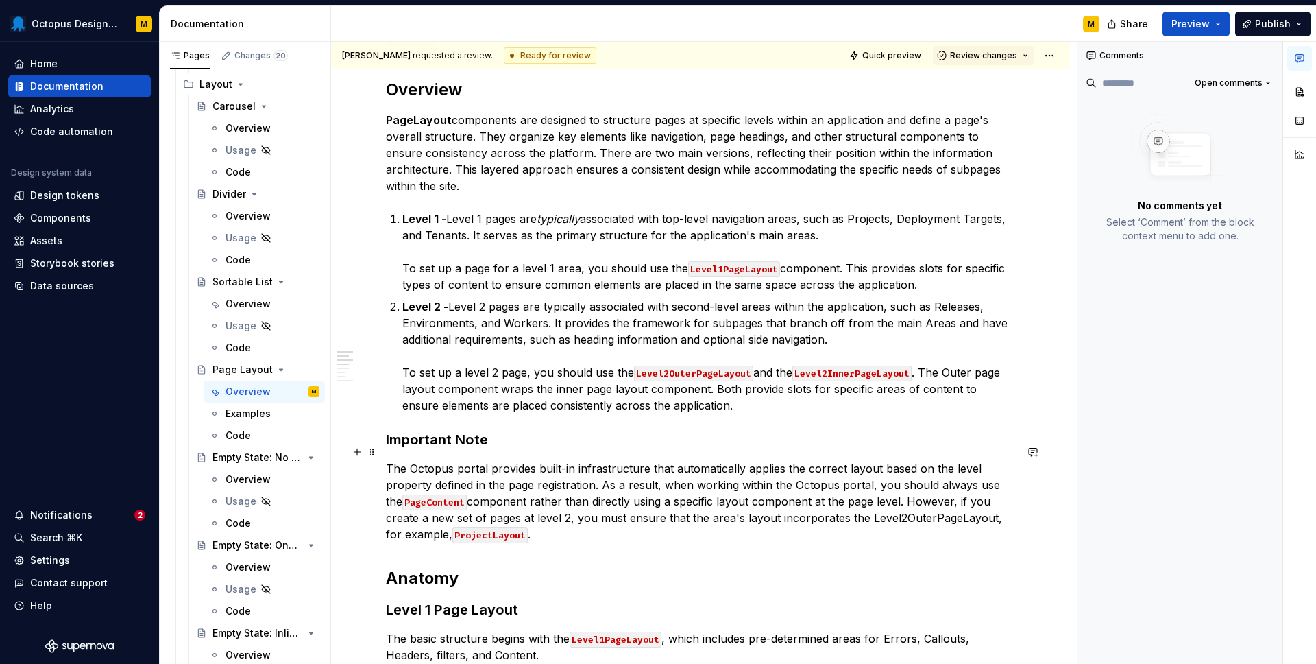
click at [596, 504] on p "The Octopus portal provides built-in infrastructure that automatically applies …" at bounding box center [700, 501] width 629 height 82
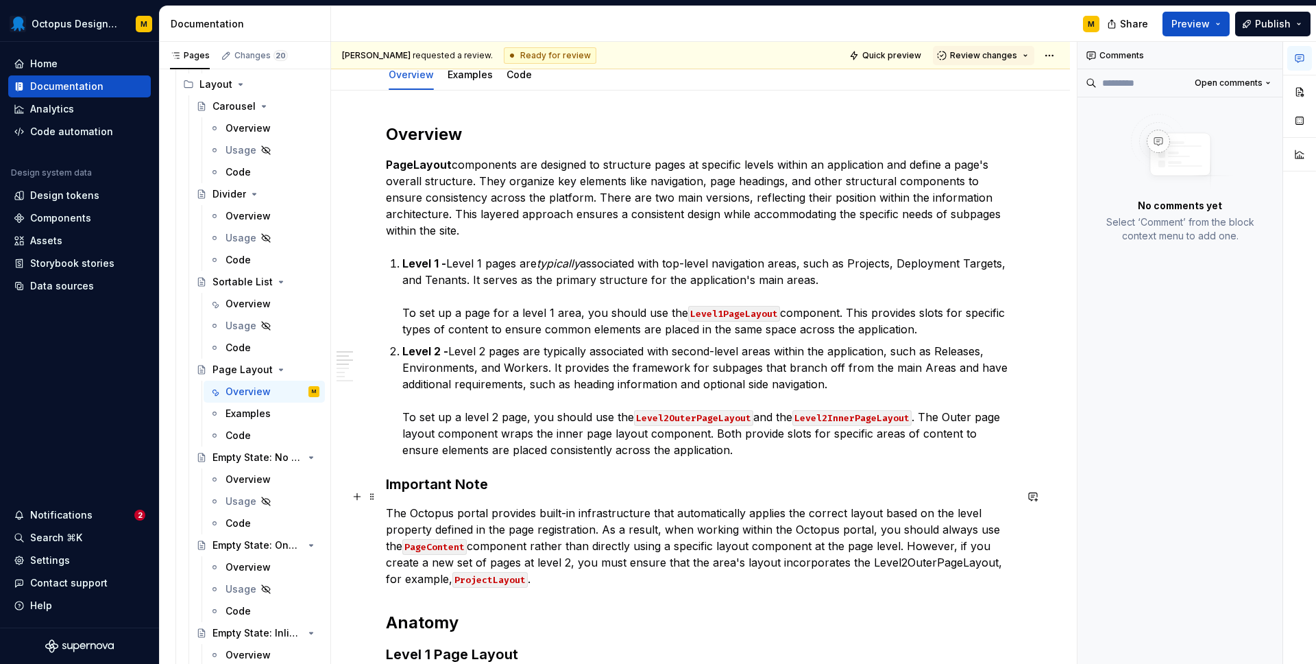
scroll to position [147, 0]
click at [421, 475] on h3 "Important Note" at bounding box center [700, 484] width 629 height 19
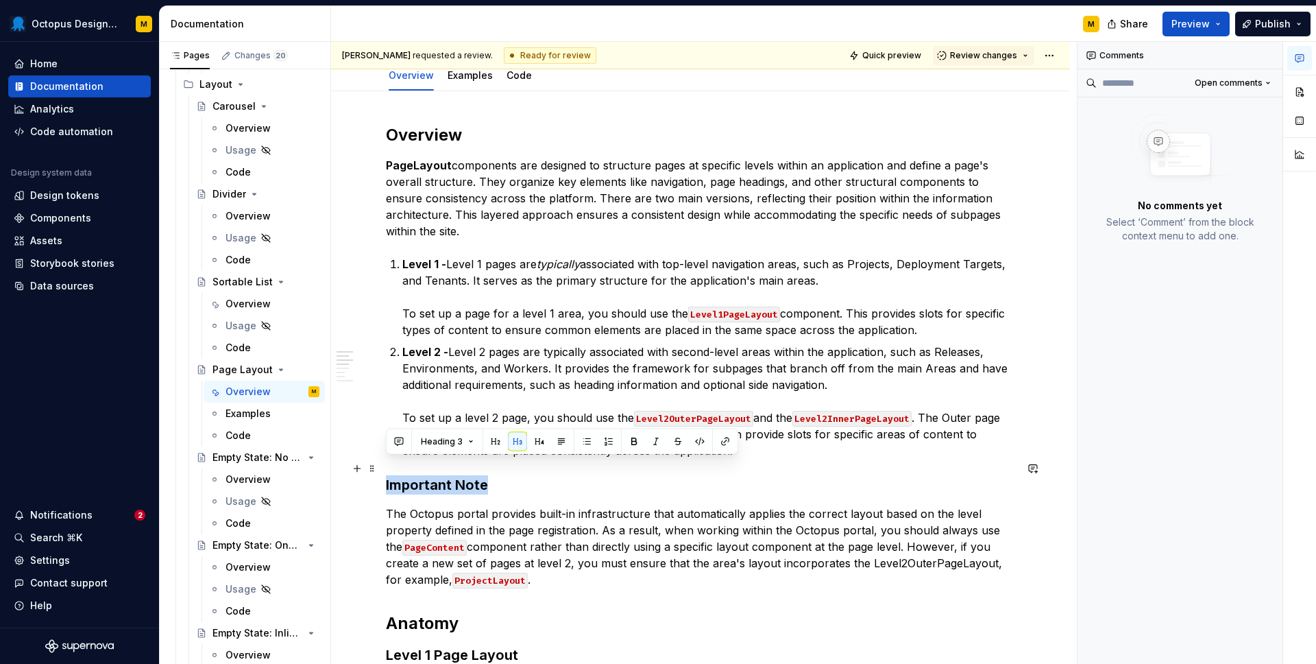
click at [421, 475] on h3 "Important Note" at bounding box center [700, 484] width 629 height 19
click at [633, 442] on button "button" at bounding box center [634, 441] width 19 height 19
click at [448, 441] on span "Heading 3" at bounding box center [442, 441] width 42 height 11
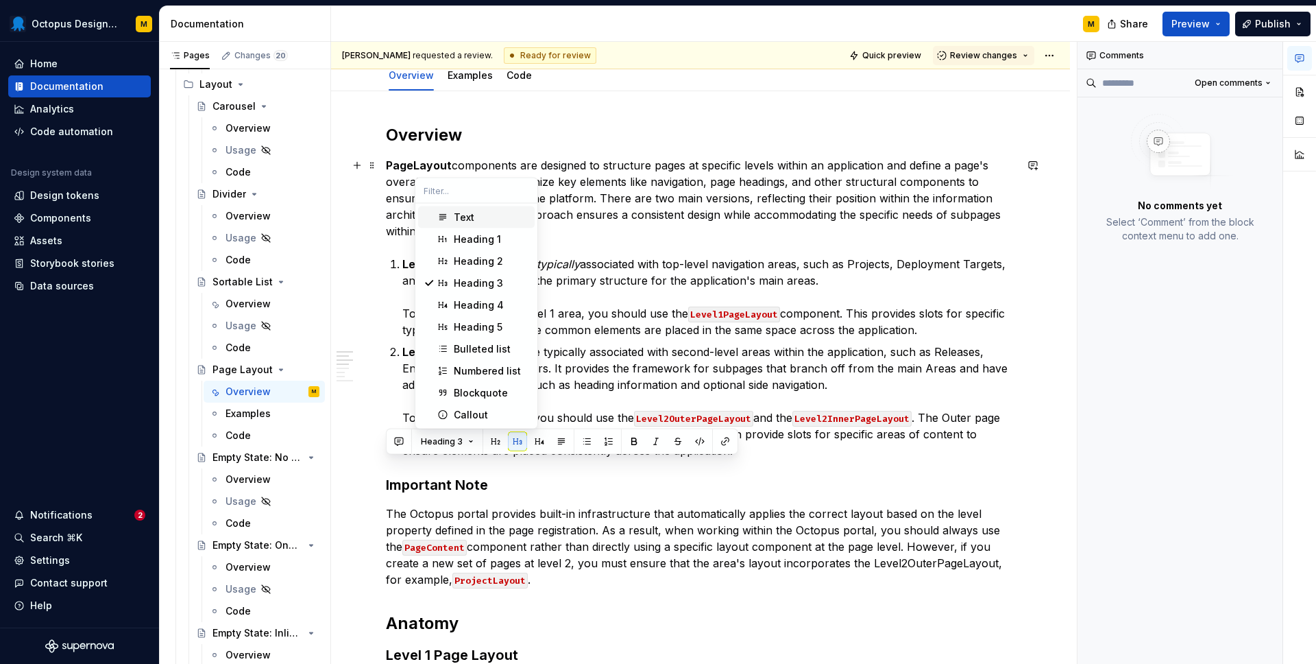
click at [470, 216] on div "Text" at bounding box center [464, 217] width 21 height 14
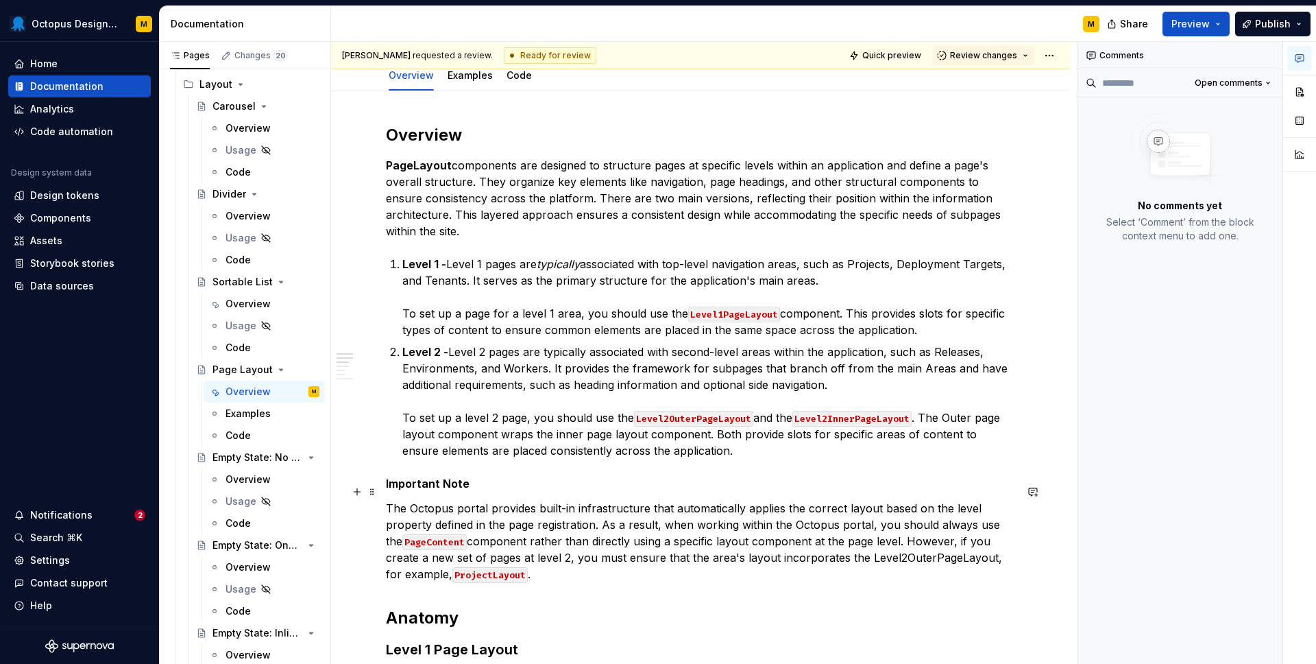
click at [527, 500] on p "The Octopus portal provides built-in infrastructure that automatically applies …" at bounding box center [700, 541] width 629 height 82
click at [474, 475] on p "Important Note" at bounding box center [700, 483] width 629 height 16
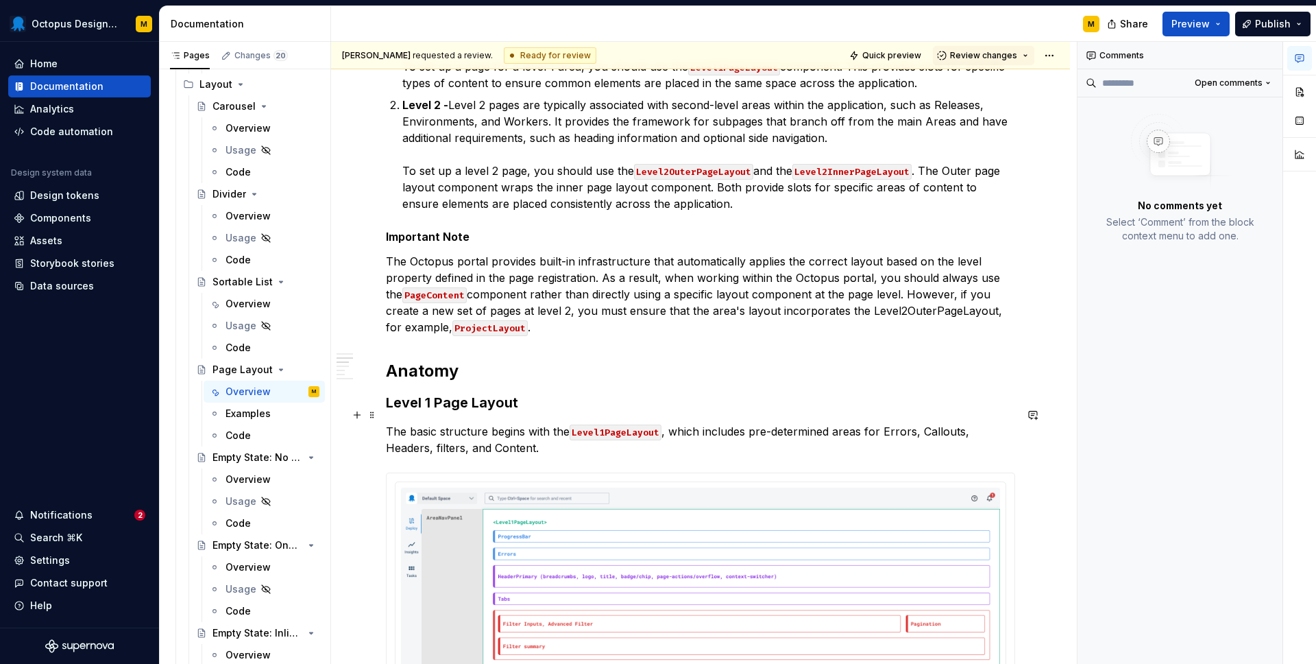
scroll to position [389, 0]
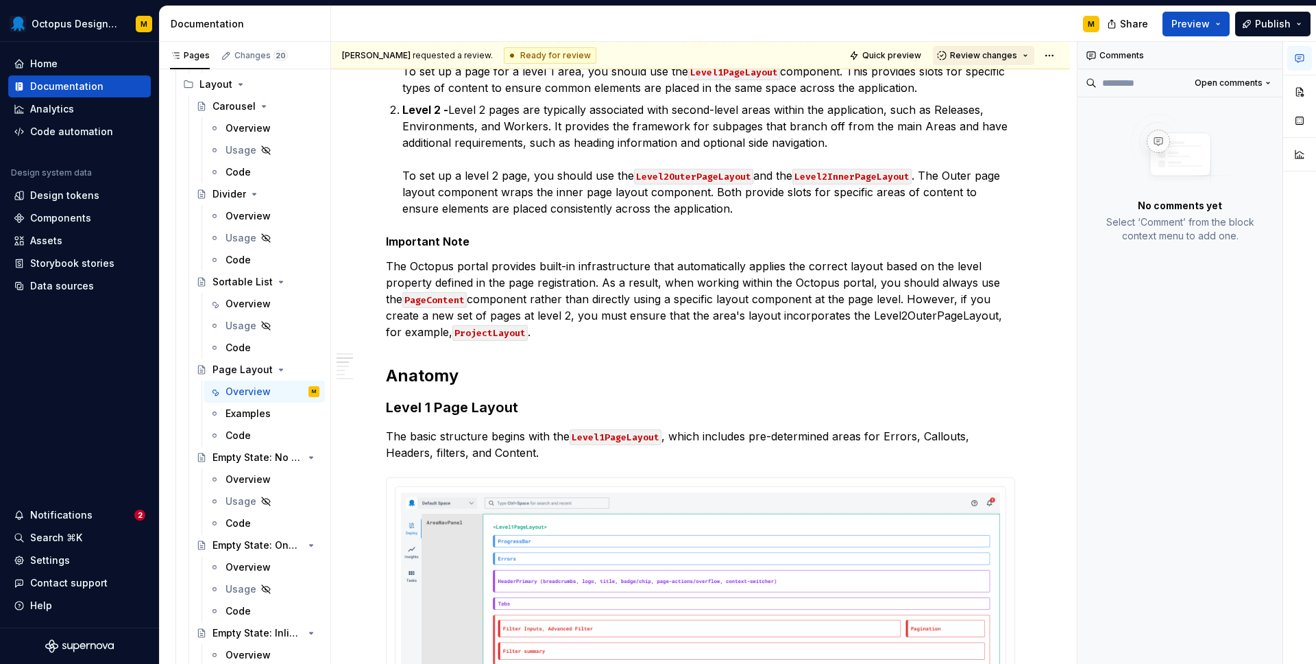
click at [992, 59] on span "Review changes" at bounding box center [983, 55] width 67 height 11
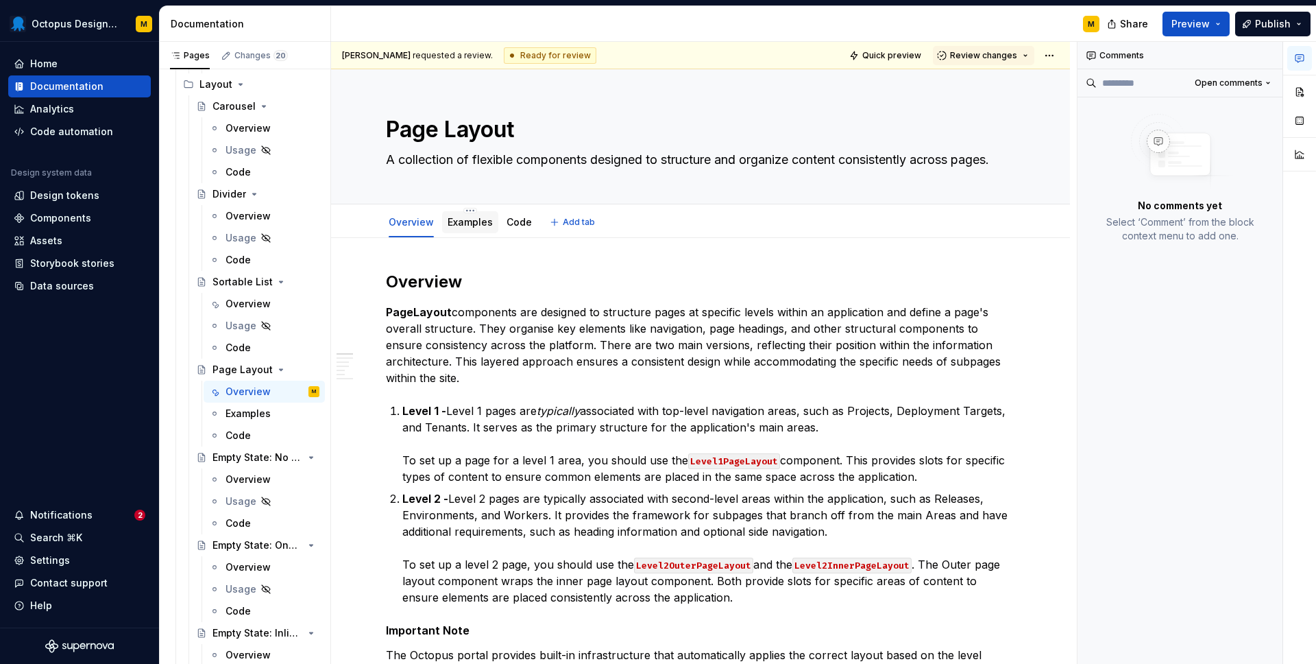
click at [465, 229] on div "Examples" at bounding box center [470, 222] width 45 height 16
click at [510, 226] on link "Code" at bounding box center [519, 222] width 25 height 12
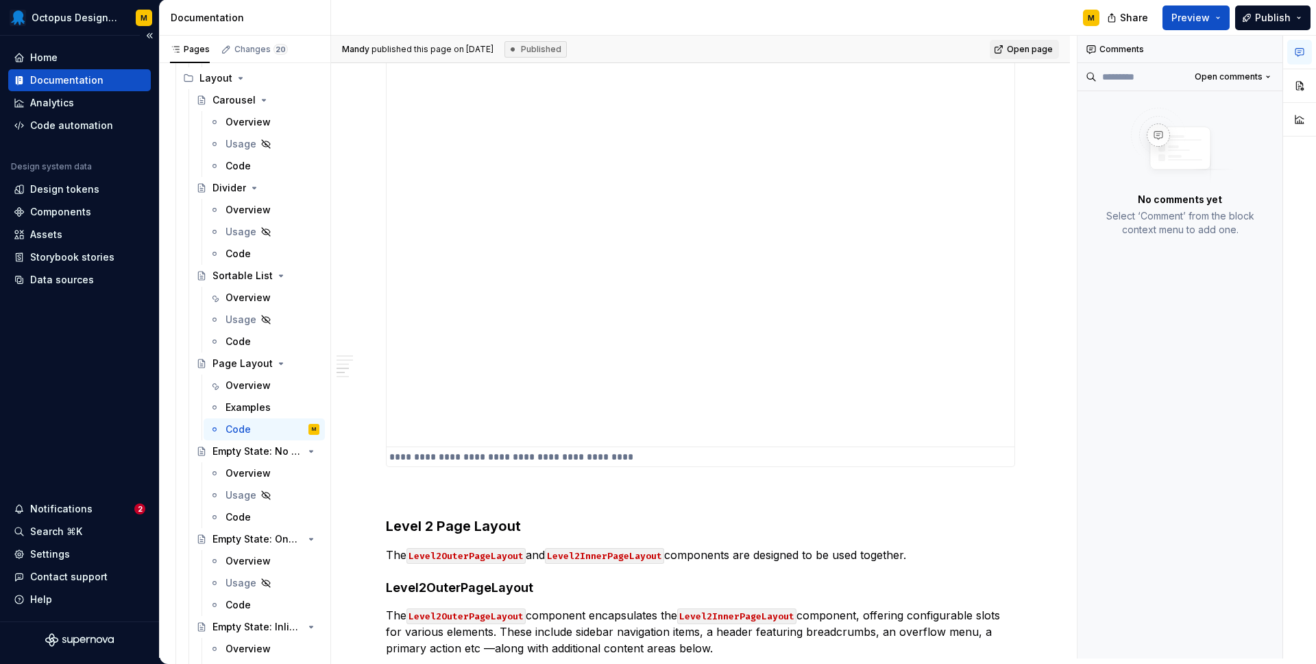
scroll to position [542, 0]
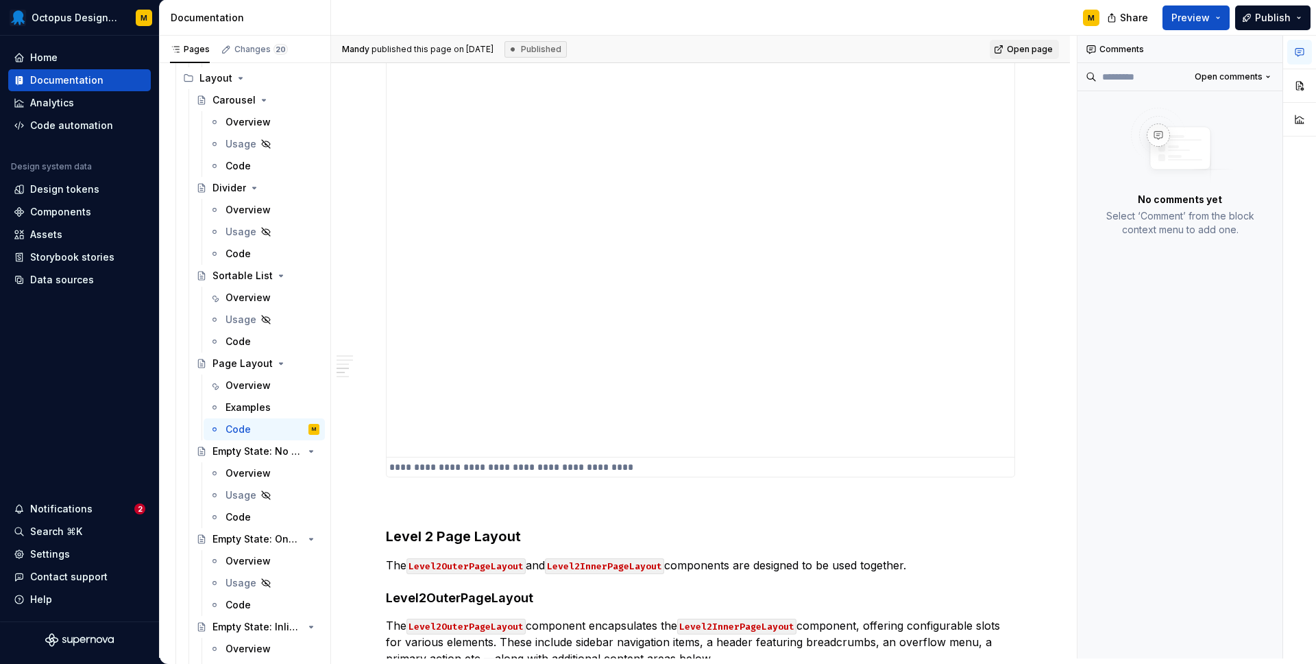
type textarea "*"
